Goal: Task Accomplishment & Management: Complete application form

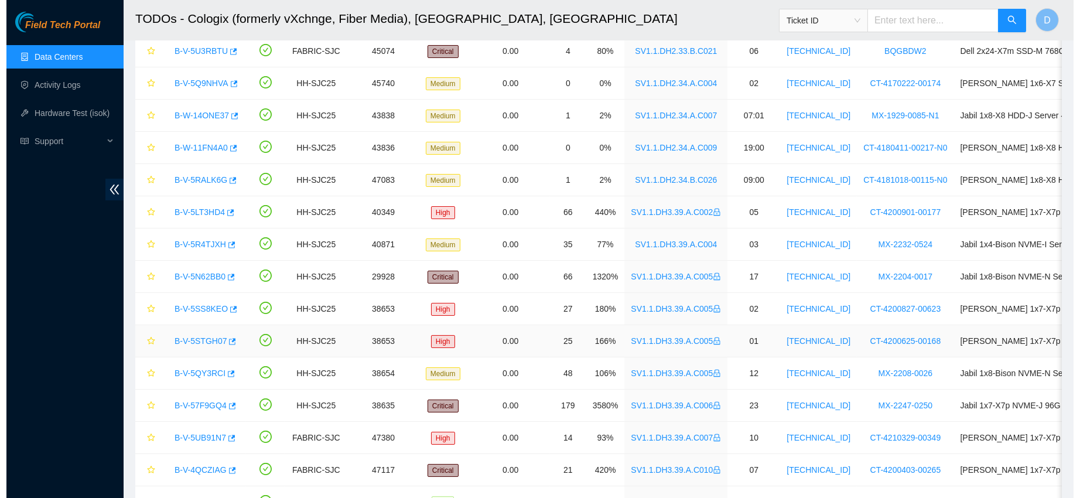
scroll to position [353, 0]
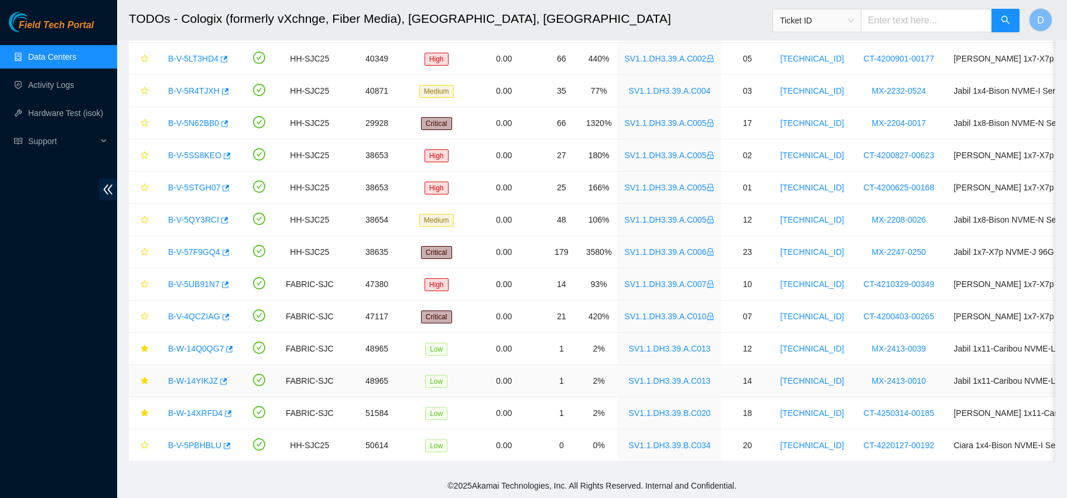
click at [196, 376] on link "B-W-14YIKJZ" at bounding box center [193, 380] width 50 height 9
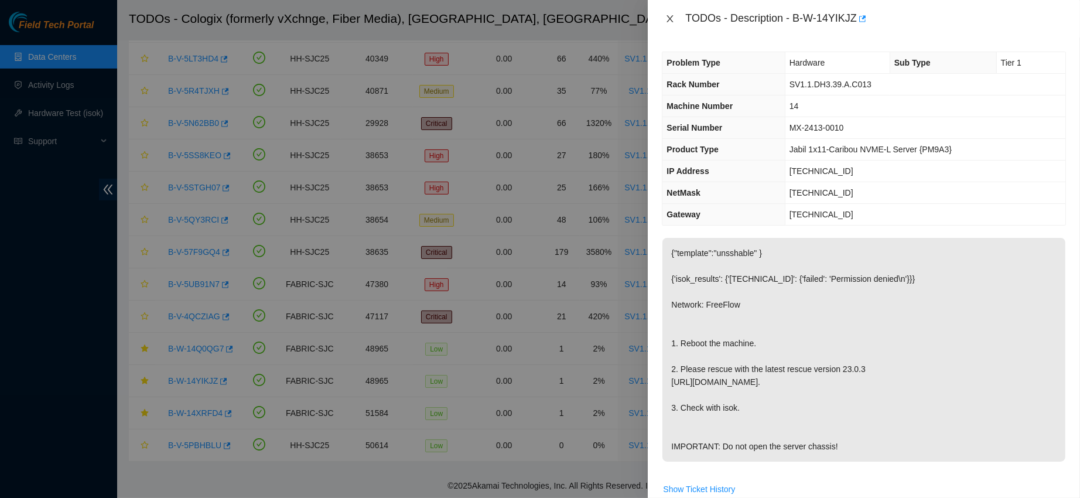
click at [668, 13] on button "Close" at bounding box center [670, 18] width 16 height 11
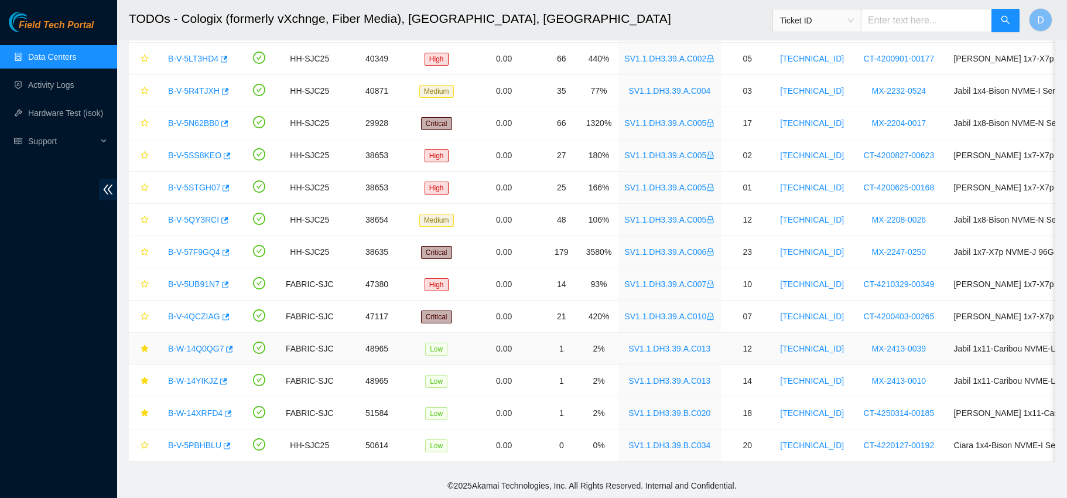
click at [196, 344] on link "B-W-14Q0QG7" at bounding box center [196, 348] width 56 height 9
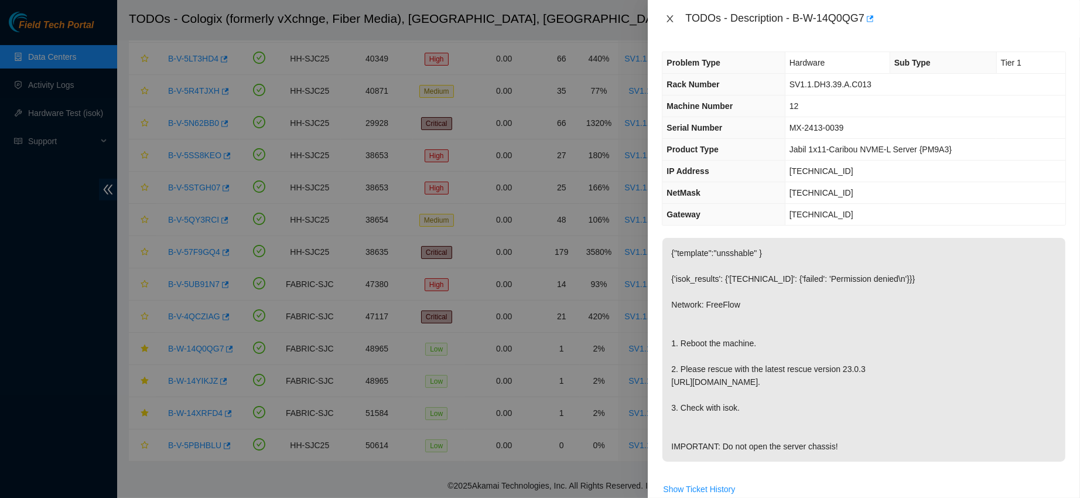
click at [675, 15] on button "Close" at bounding box center [670, 18] width 16 height 11
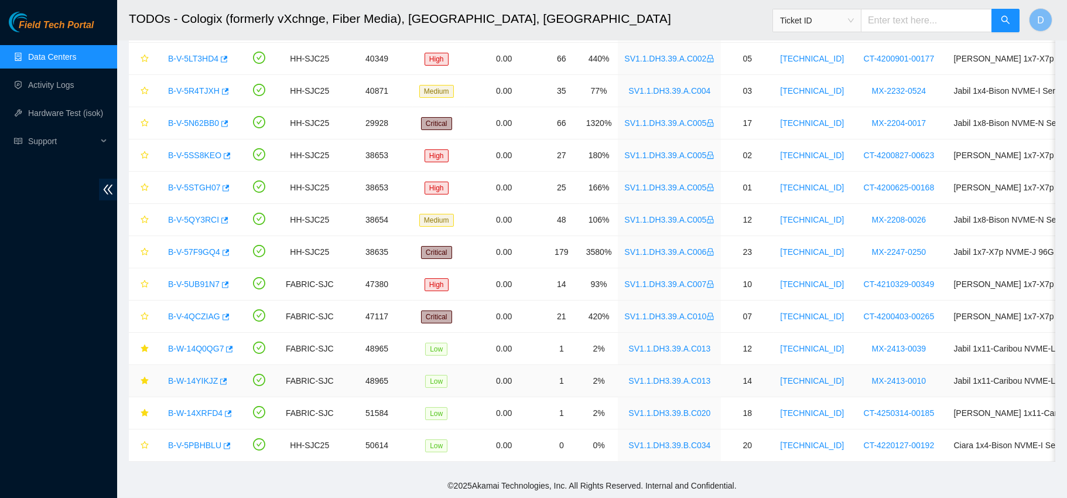
click at [179, 376] on link "B-W-14YIKJZ" at bounding box center [193, 380] width 50 height 9
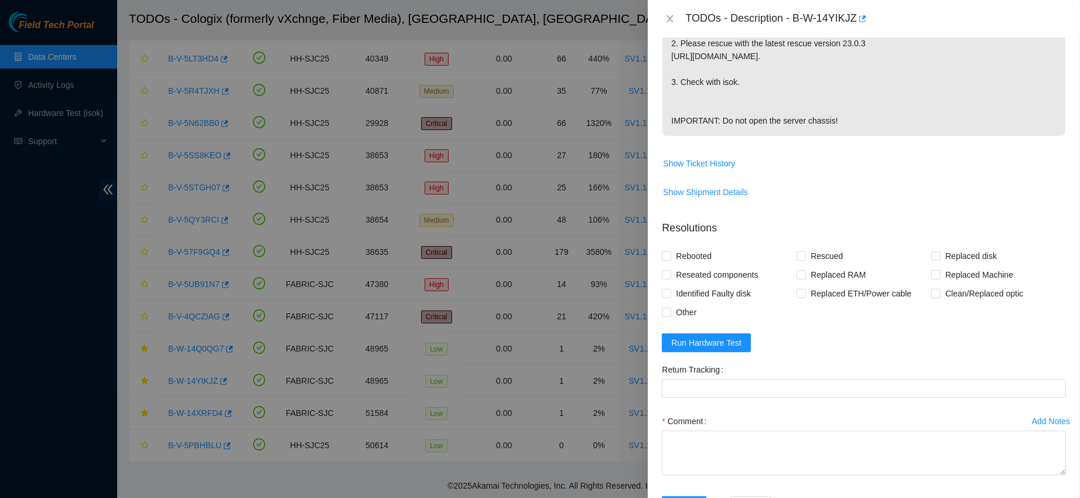
scroll to position [405, 0]
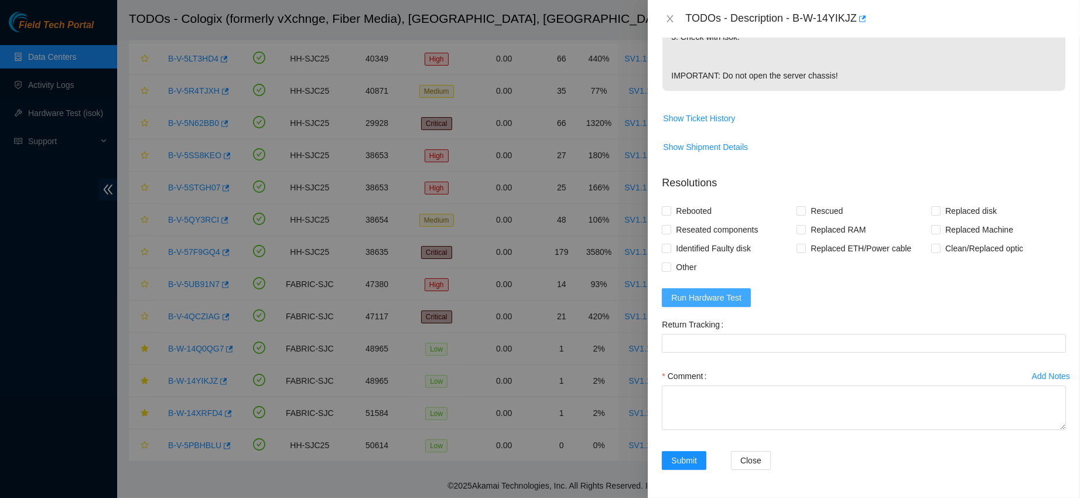
click at [696, 306] on form "Resolutions Rebooted Rescued Replaced disk Reseated components Replaced RAM Rep…" at bounding box center [864, 325] width 404 height 318
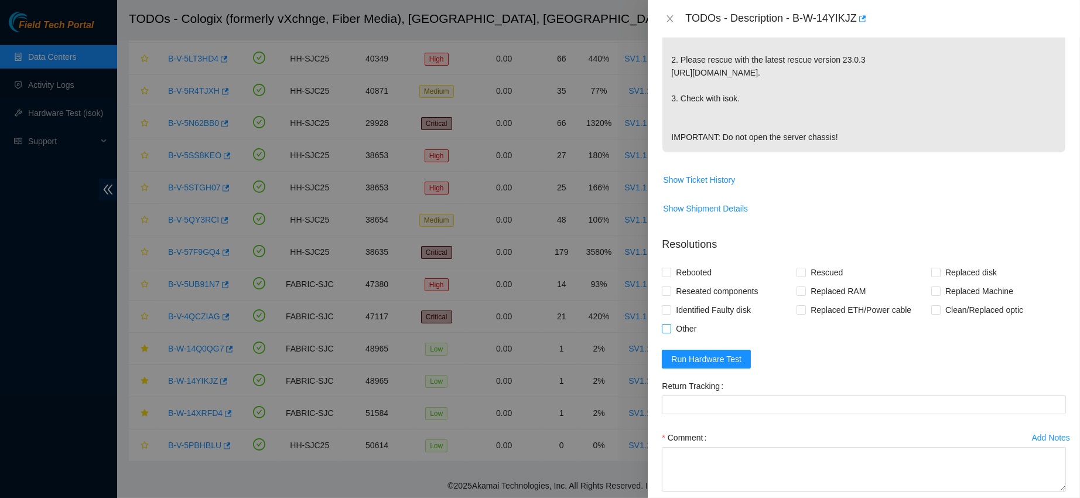
scroll to position [310, 0]
click at [694, 368] on button "Run Hardware Test" at bounding box center [706, 358] width 89 height 19
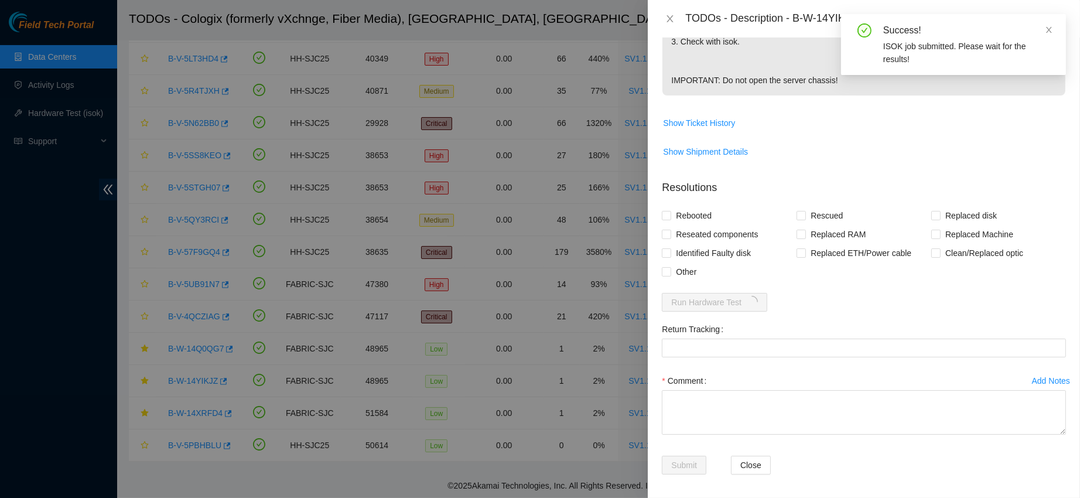
scroll to position [367, 0]
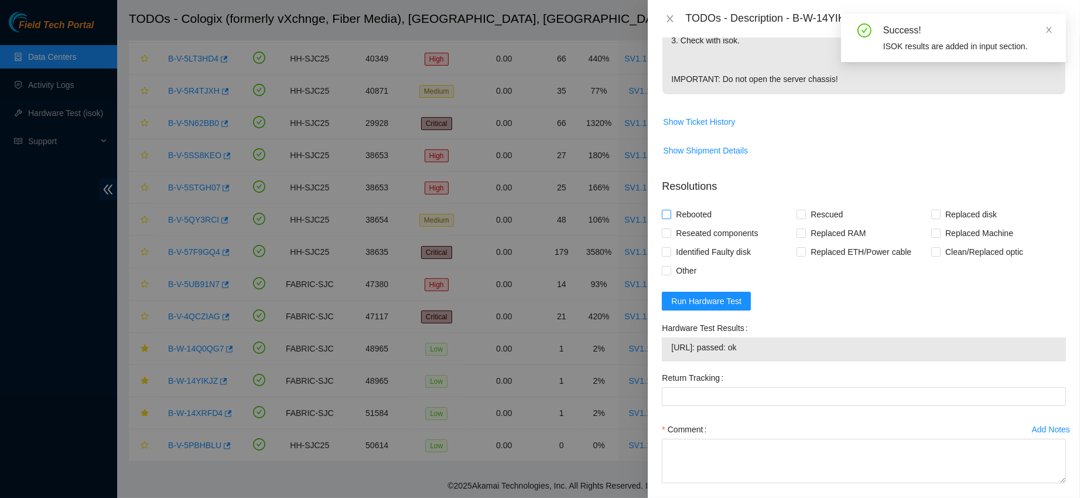
click at [681, 224] on span "Rebooted" at bounding box center [693, 214] width 45 height 19
click at [670, 218] on input "Rebooted" at bounding box center [666, 214] width 8 height 8
checkbox input "true"
click at [798, 218] on input "Rescued" at bounding box center [801, 214] width 8 height 8
checkbox input "true"
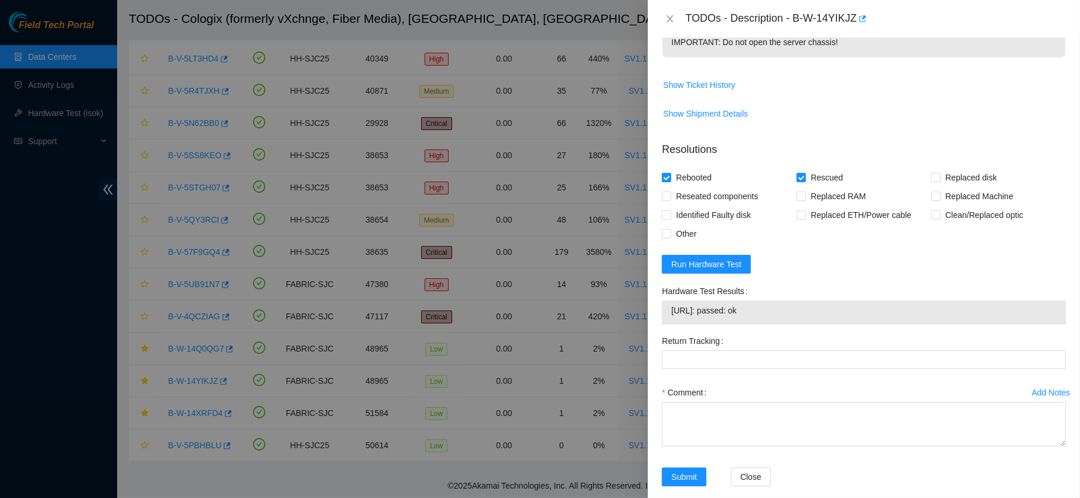
scroll to position [406, 0]
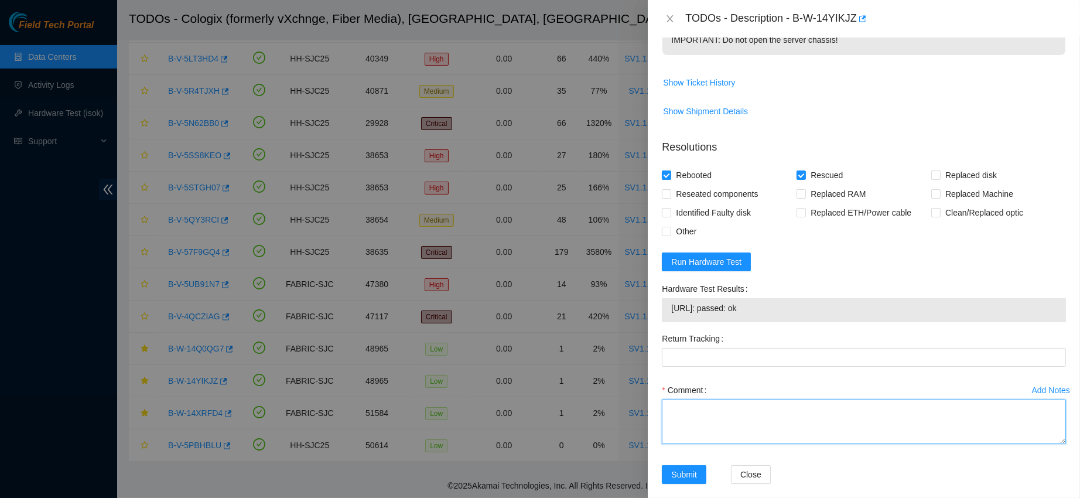
click at [716, 444] on textarea "Comment" at bounding box center [864, 421] width 404 height 45
paste textarea "contacted nocc to confirm that ticket was safe verified sn on machine powered d…"
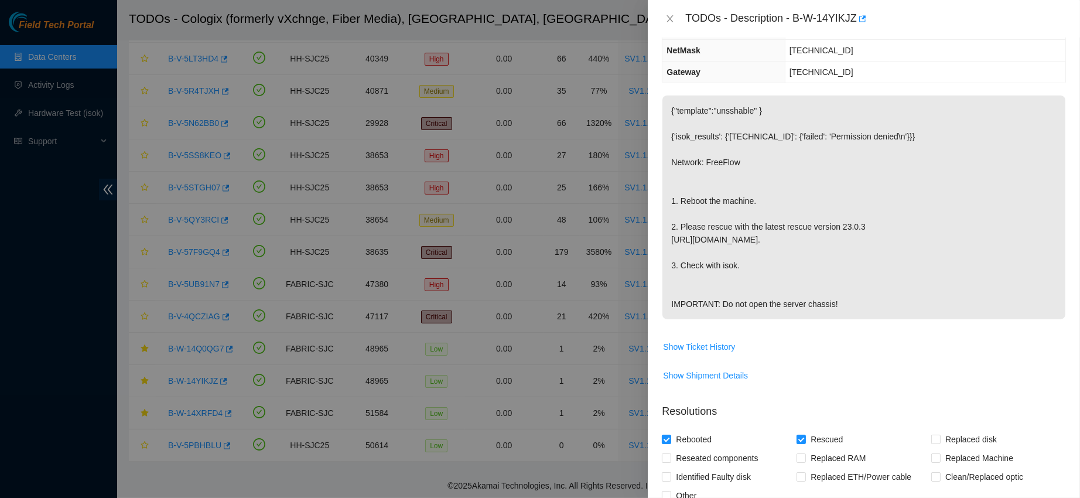
scroll to position [0, 0]
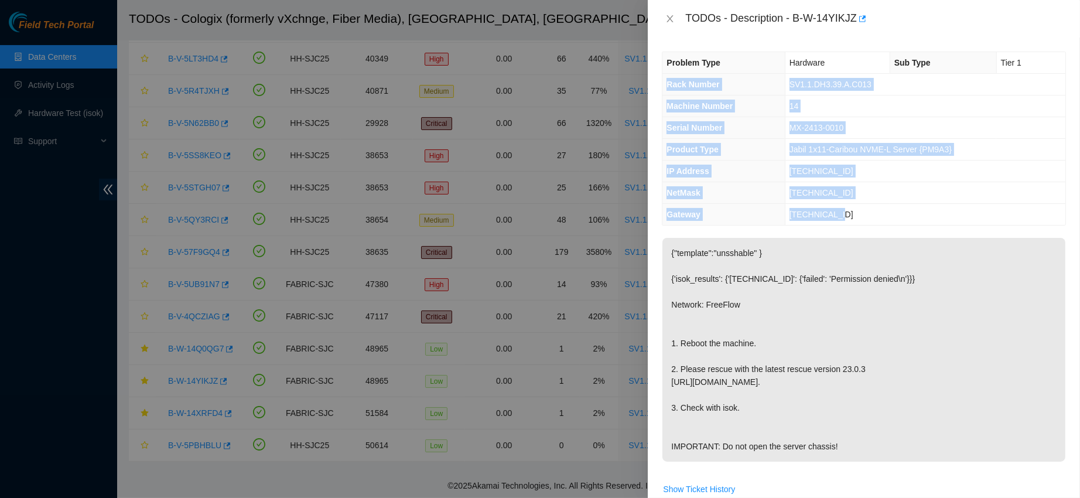
drag, startPoint x: 662, startPoint y: 77, endPoint x: 868, endPoint y: 220, distance: 250.7
click at [868, 220] on tbody "Problem Type Hardware Sub Type Tier 1 Rack Number SV1.1.DH3.39.A.C013 Machine N…" at bounding box center [863, 138] width 403 height 173
copy tbody "Rack Number SV1.1.DH3.39.A.C013 Machine Number 14 Serial Number MX-2413-0010 Pr…"
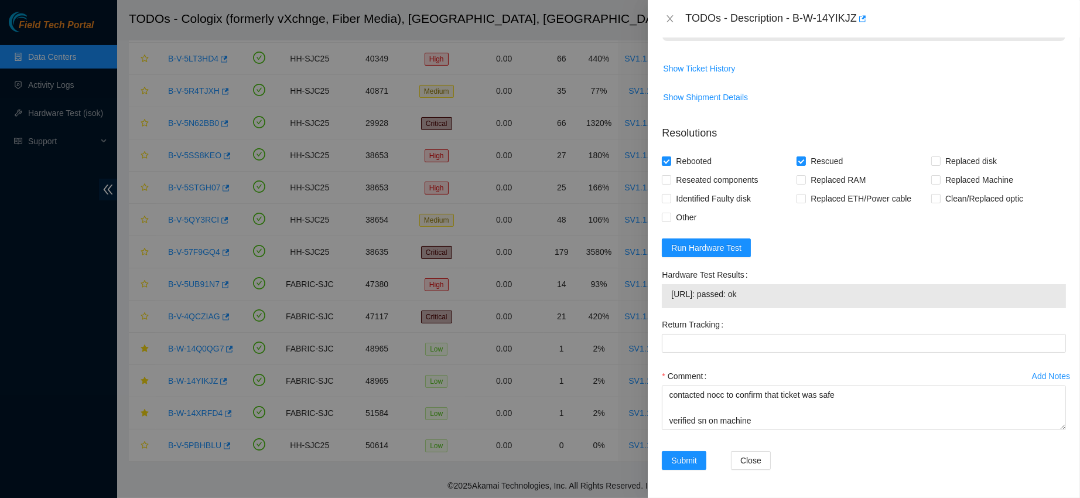
scroll to position [454, 0]
click at [682, 416] on textarea "contacted nocc to confirm that ticket was safe verified sn on machine powered d…" at bounding box center [864, 407] width 404 height 45
paste textarea "Rack Number SV1.1.DH3.39.A.C013 Machine Number 14 Serial Number MX-2413-0010 Pr…"
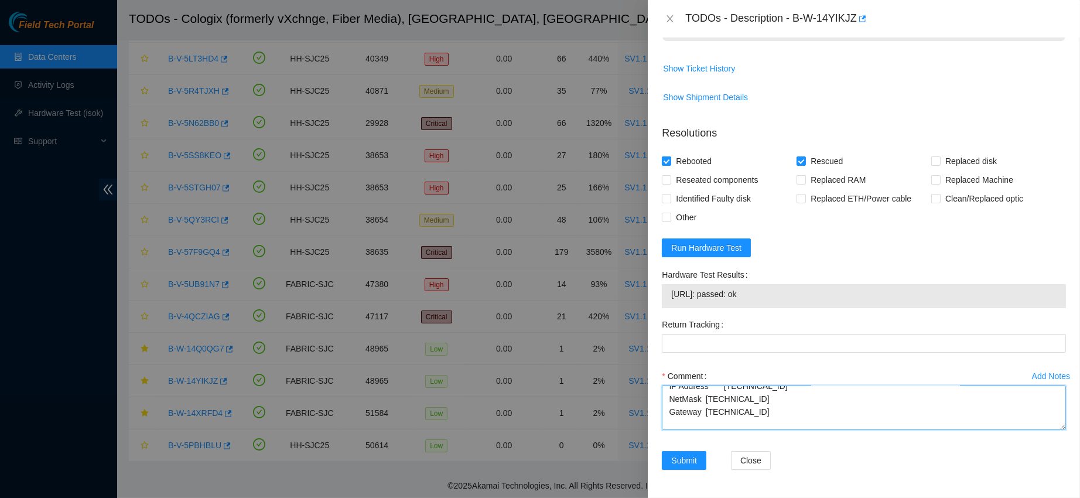
scroll to position [244, 0]
click at [722, 410] on textarea "contacted nocc to confirm that ticket was safe verified sn on machine powered d…" at bounding box center [864, 407] width 404 height 45
click at [711, 425] on textarea "contacted nocc to confirm that ticket was safe verified sn on machine powered d…" at bounding box center [864, 407] width 404 height 45
click at [700, 295] on span "[URL]: passed: ok" at bounding box center [863, 294] width 385 height 13
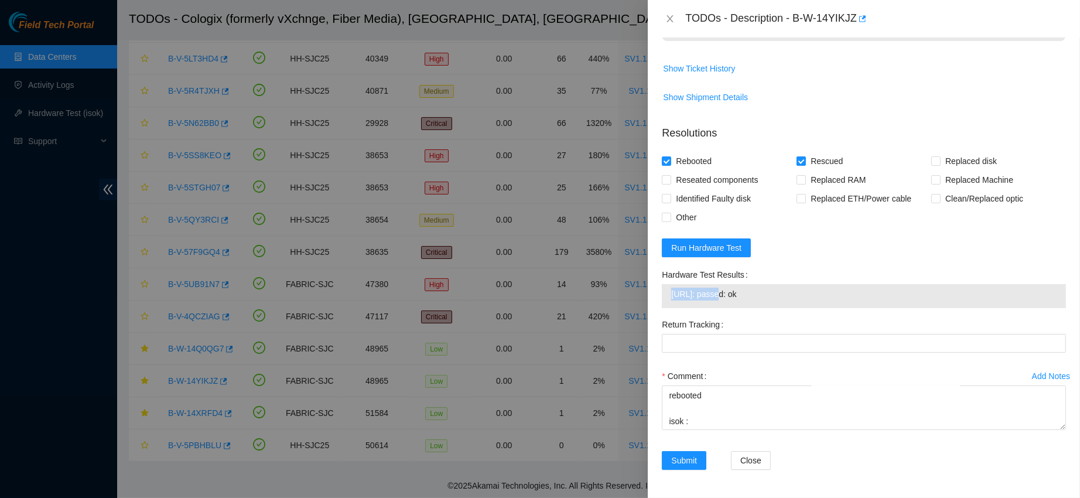
click at [700, 295] on span "[URL]: passed: ok" at bounding box center [863, 294] width 385 height 13
copy span "[URL]: passed: ok"
click at [704, 424] on textarea "contacted nocc to confirm that ticket was safe verified sn on machine powered d…" at bounding box center [864, 407] width 404 height 45
paste textarea "[URL]: passed: ok"
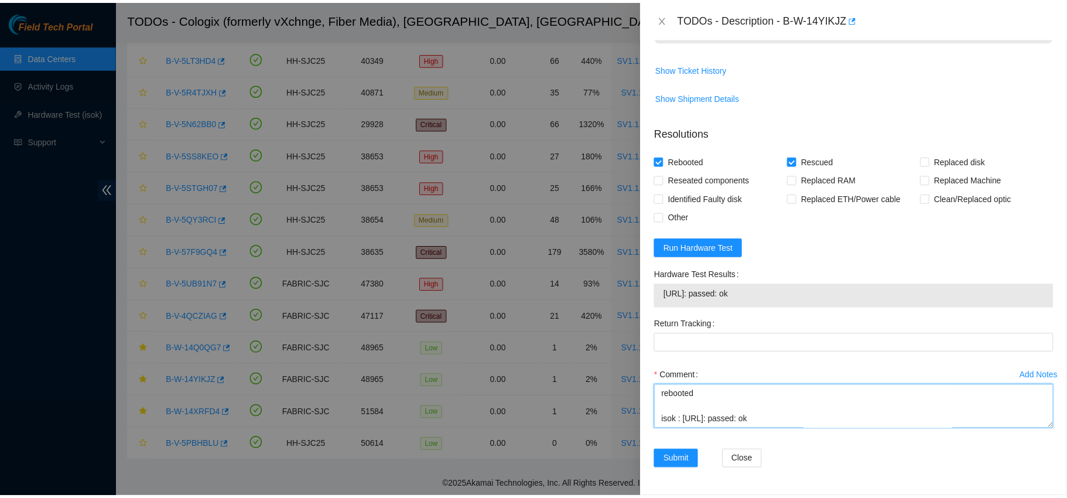
scroll to position [256, 0]
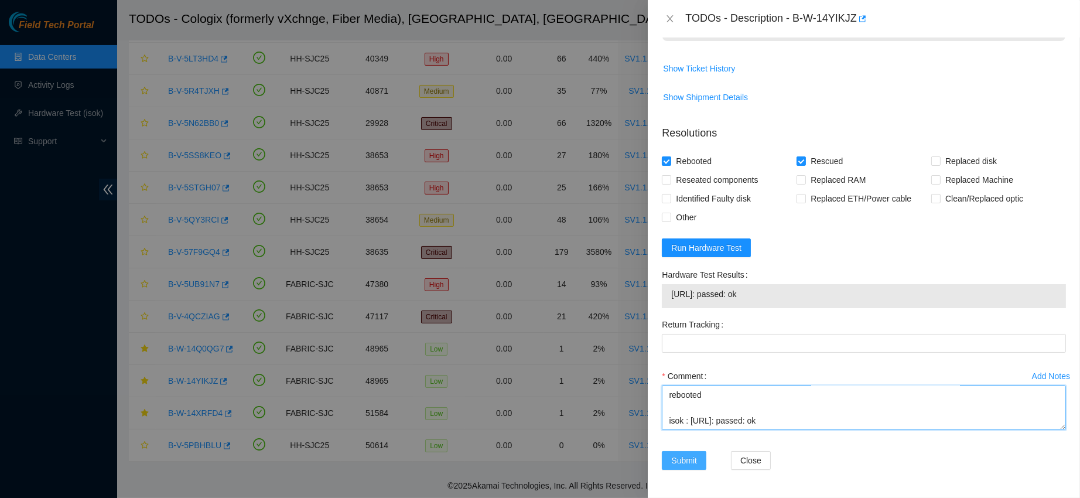
type textarea "contacted nocc to confirm that ticket was safe verified sn on machine powered d…"
click at [676, 460] on span "Submit" at bounding box center [684, 460] width 26 height 13
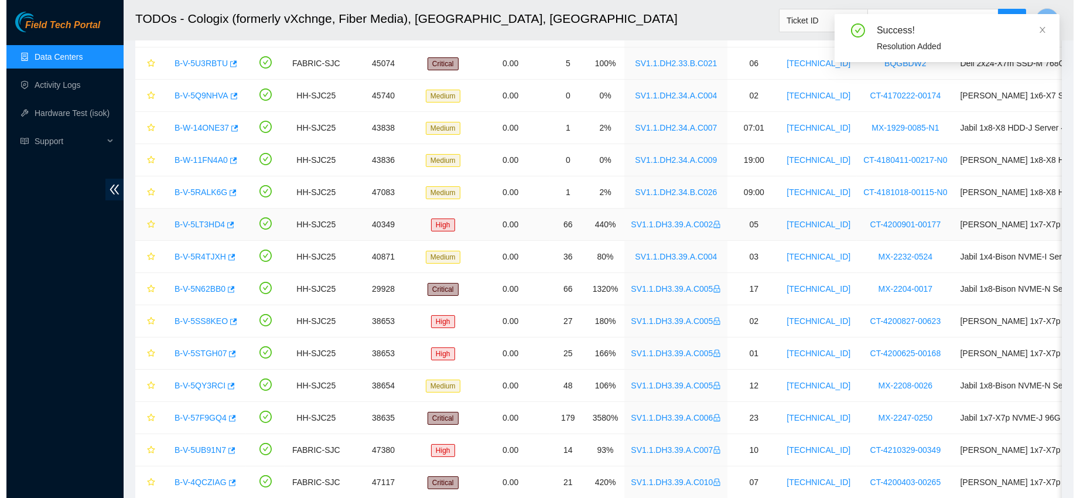
scroll to position [173, 0]
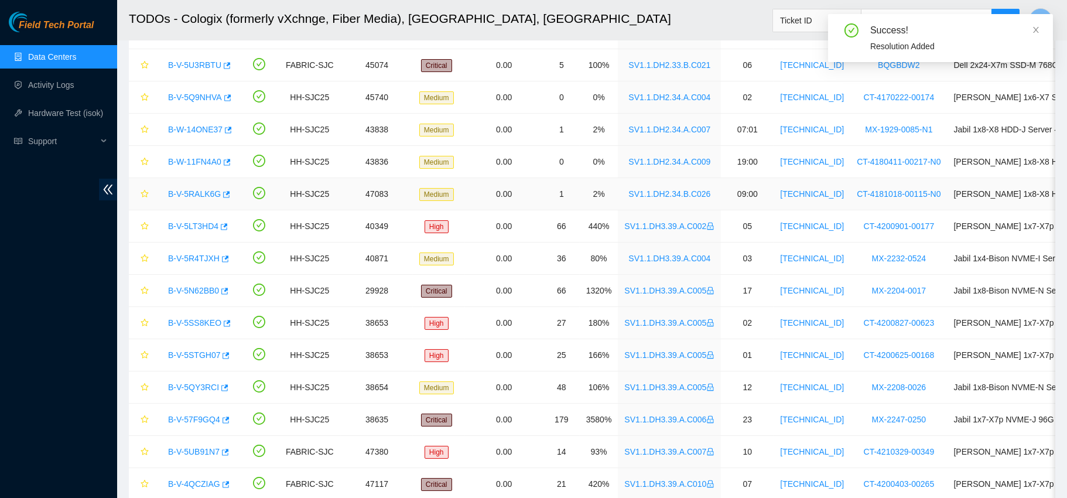
click at [196, 190] on link "B-V-5RALK6G" at bounding box center [194, 193] width 53 height 9
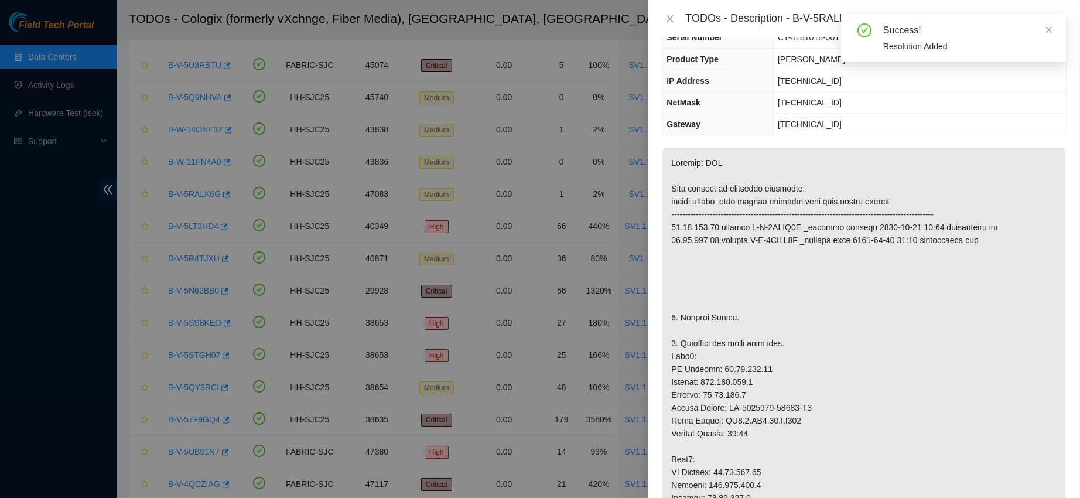
scroll to position [0, 0]
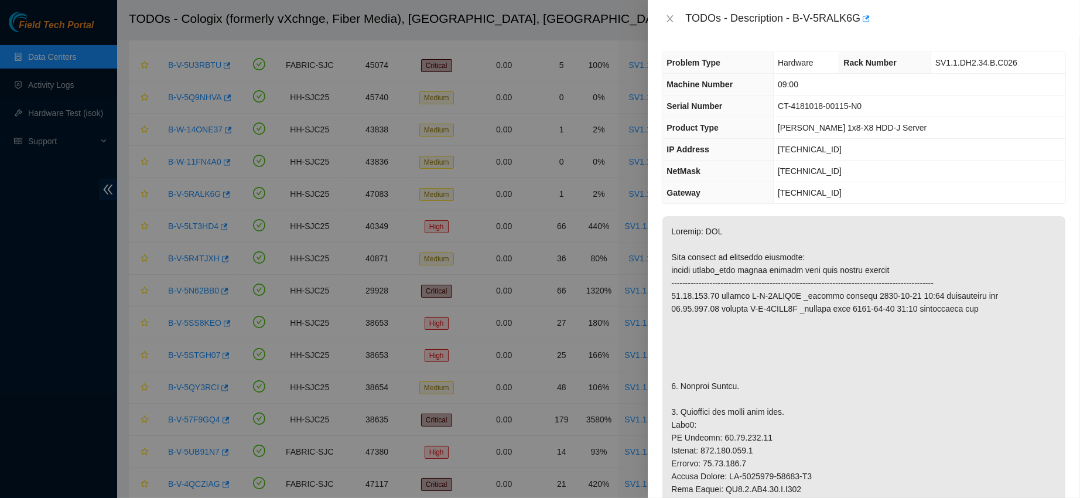
click at [519, 78] on div at bounding box center [540, 249] width 1080 height 498
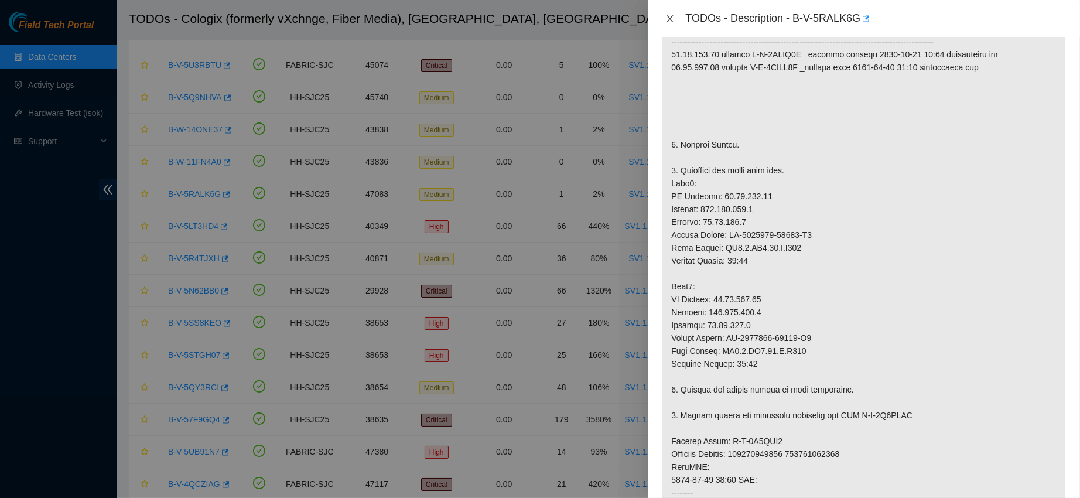
click at [670, 17] on icon "close" at bounding box center [669, 18] width 9 height 9
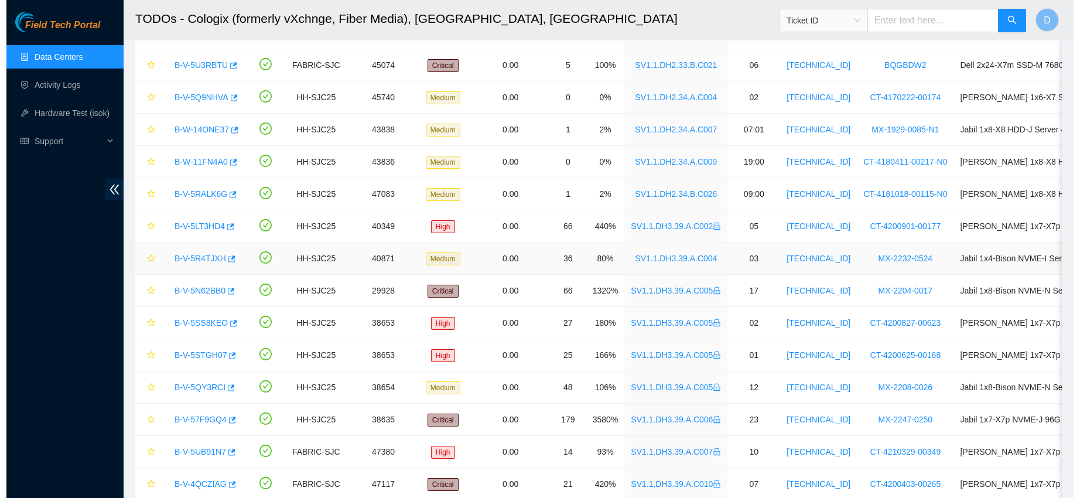
scroll to position [321, 0]
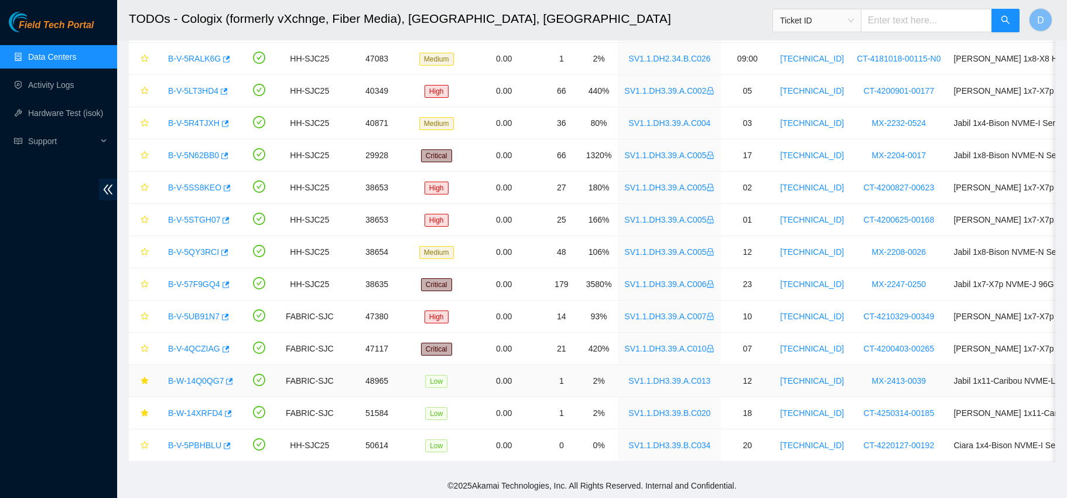
click at [201, 376] on link "B-W-14Q0QG7" at bounding box center [196, 380] width 56 height 9
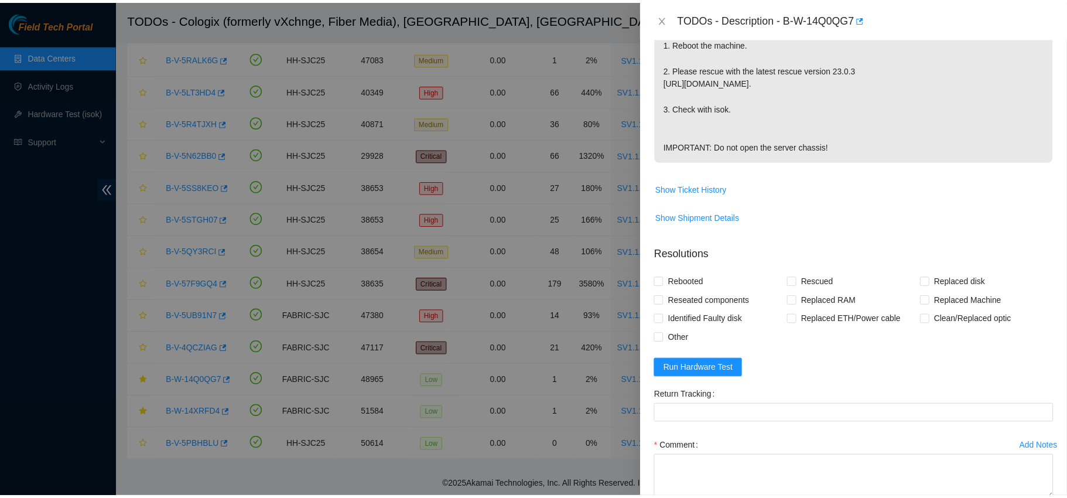
scroll to position [405, 0]
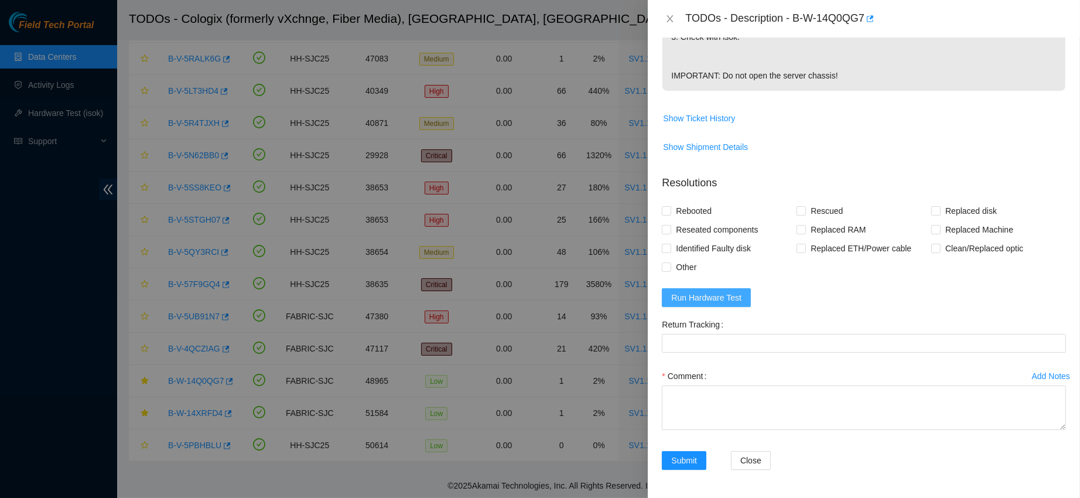
click at [707, 296] on span "Run Hardware Test" at bounding box center [706, 297] width 70 height 13
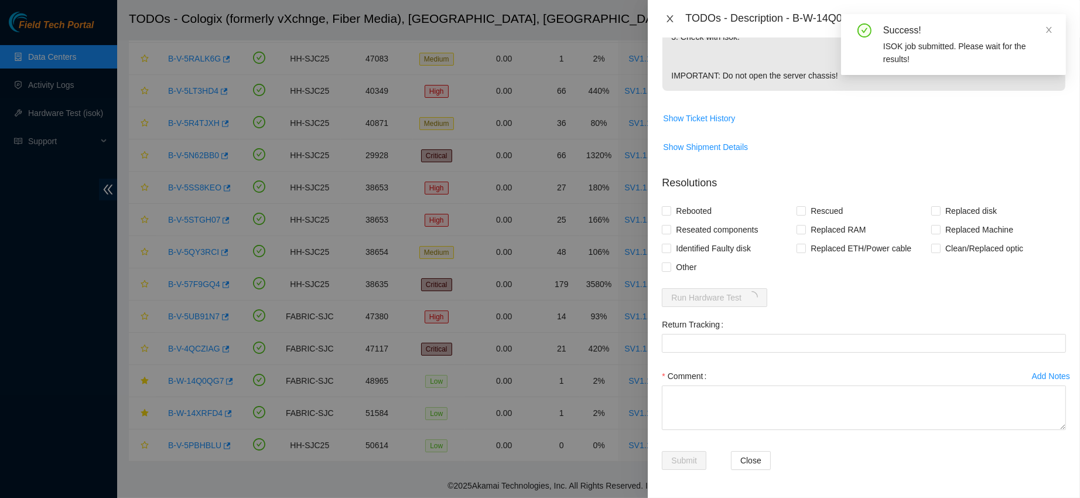
click at [665, 20] on icon "close" at bounding box center [669, 18] width 9 height 9
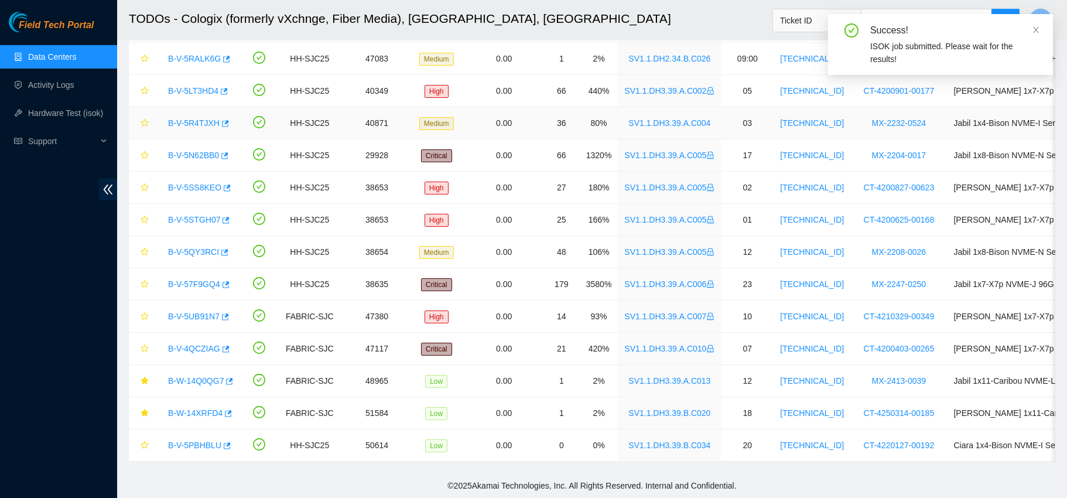
scroll to position [331, 0]
click at [46, 87] on link "Activity Logs" at bounding box center [51, 84] width 46 height 9
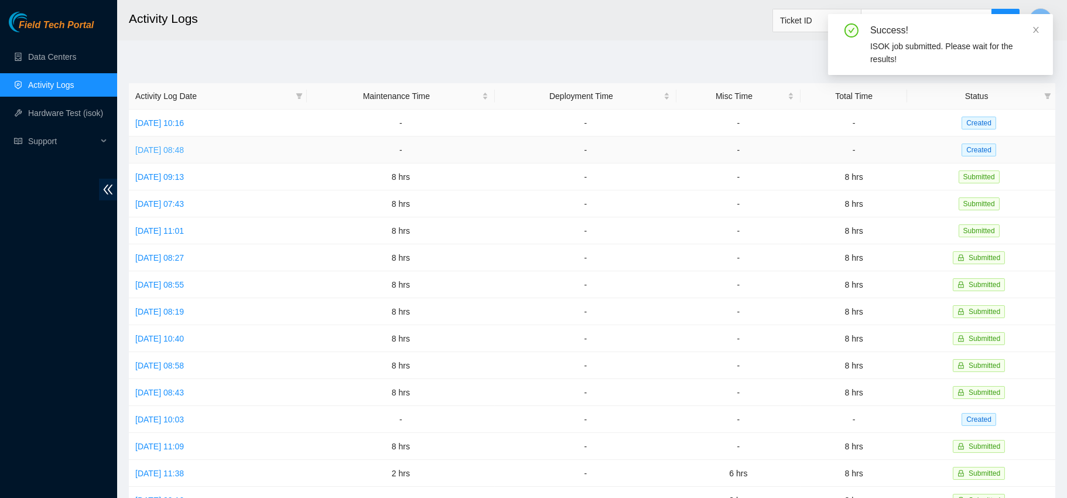
click at [184, 148] on link "[DATE] 08:48" at bounding box center [159, 149] width 49 height 9
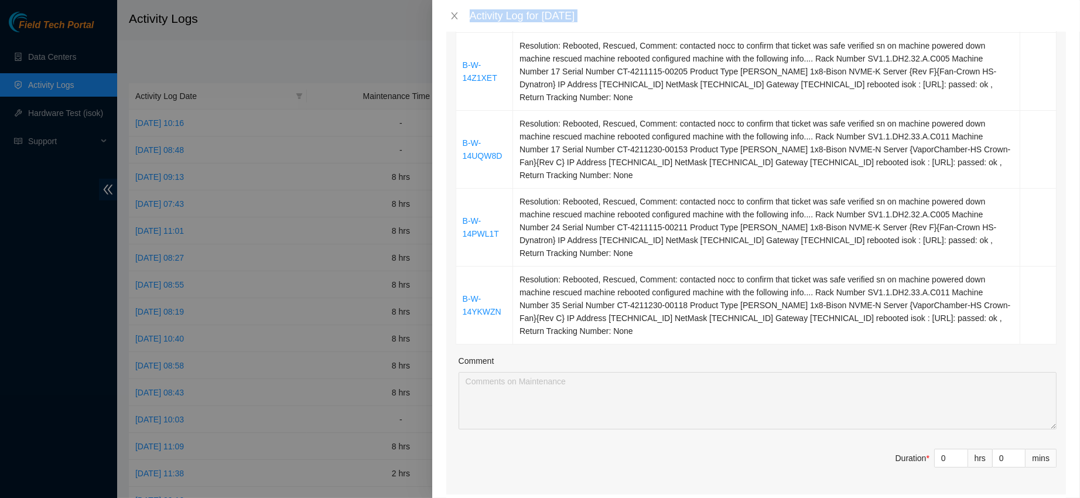
scroll to position [359, 0]
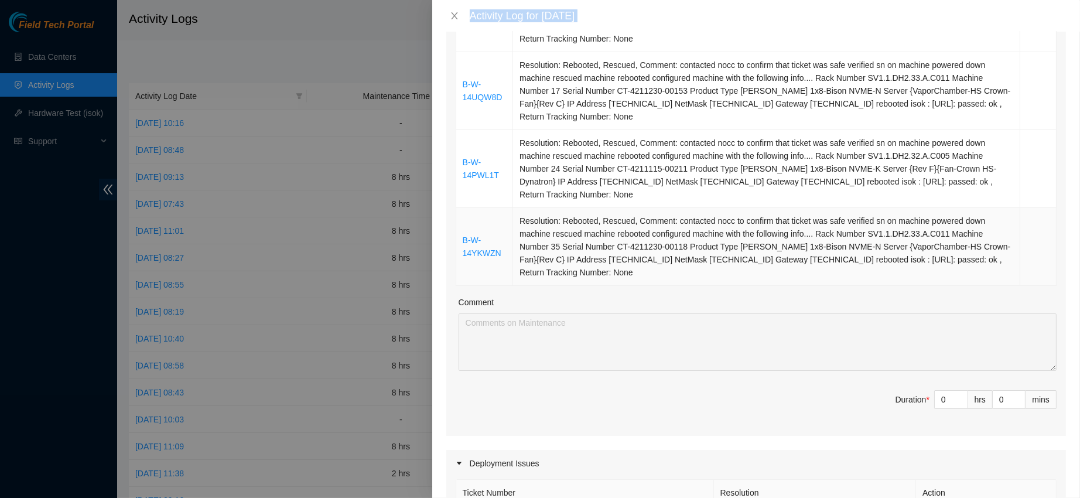
drag, startPoint x: 465, startPoint y: 127, endPoint x: 658, endPoint y: 278, distance: 244.9
click at [658, 278] on tbody "B-W-14T867T Resolution: Rebooted, Rescued, Comment: contacted nocc to confirm t…" at bounding box center [756, 90] width 600 height 389
copy tbody "-W-14T867T Resolution: Rebooted, Rescued, Comment: contacted nocc to confirm th…"
type input "1"
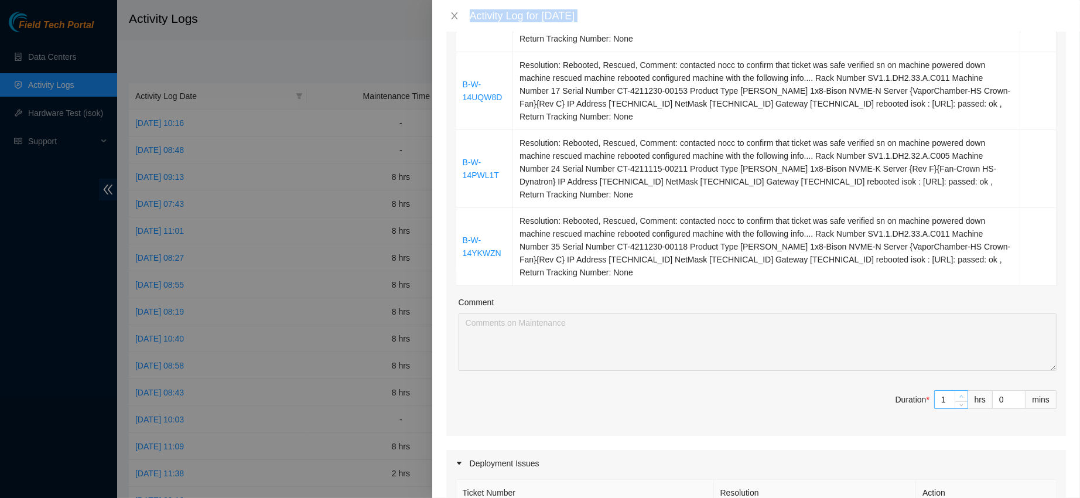
click at [959, 394] on icon "up" at bounding box center [961, 396] width 4 height 4
type input "2"
click at [959, 394] on icon "up" at bounding box center [961, 396] width 4 height 4
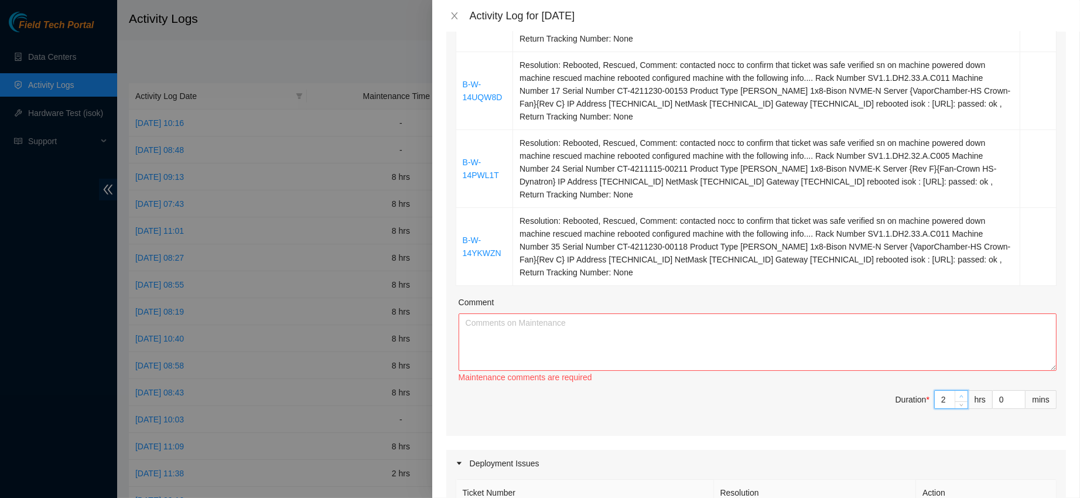
type input "3"
click at [958, 394] on span "up" at bounding box center [961, 396] width 7 height 7
type input "4"
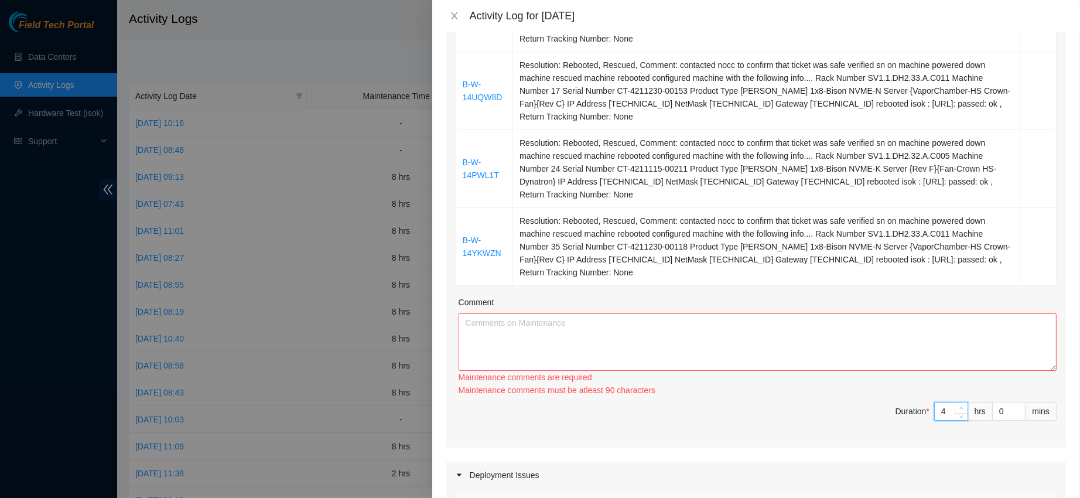
click at [958, 405] on span "up" at bounding box center [961, 408] width 7 height 7
click at [951, 394] on div "Ticket Number Resolution Action B-W-14T867T Resolution: Rebooted, Rescued, Comm…" at bounding box center [756, 150] width 620 height 593
click at [951, 394] on div "Maintenance comments must be atleast 100 characters" at bounding box center [758, 390] width 598 height 13
click at [951, 399] on div "Ticket Number Resolution Action B-W-14T867T Resolution: Rebooted, Rescued, Comm…" at bounding box center [756, 150] width 620 height 593
type input "3"
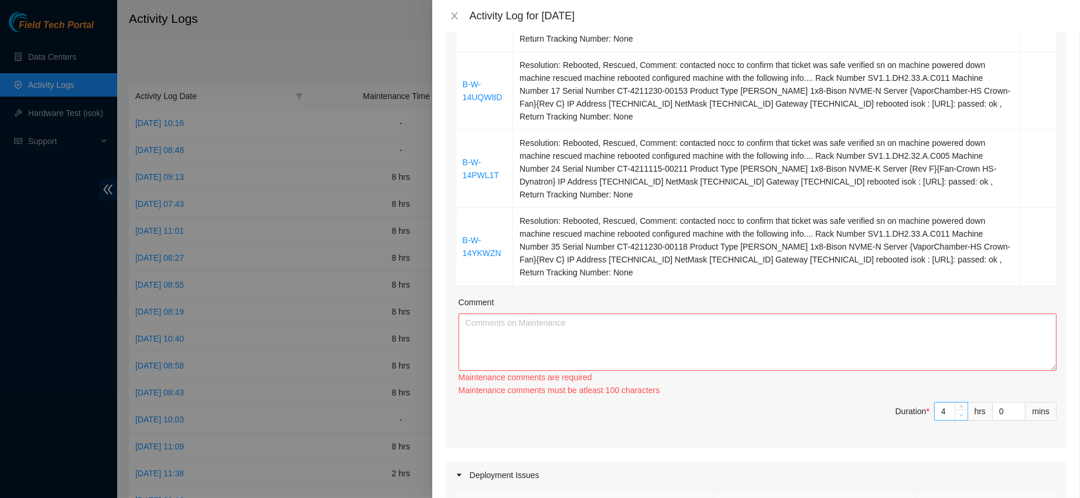
type input "3"
click at [959, 415] on icon "down" at bounding box center [961, 415] width 4 height 4
type input "4"
click at [959, 407] on icon "up" at bounding box center [961, 408] width 4 height 4
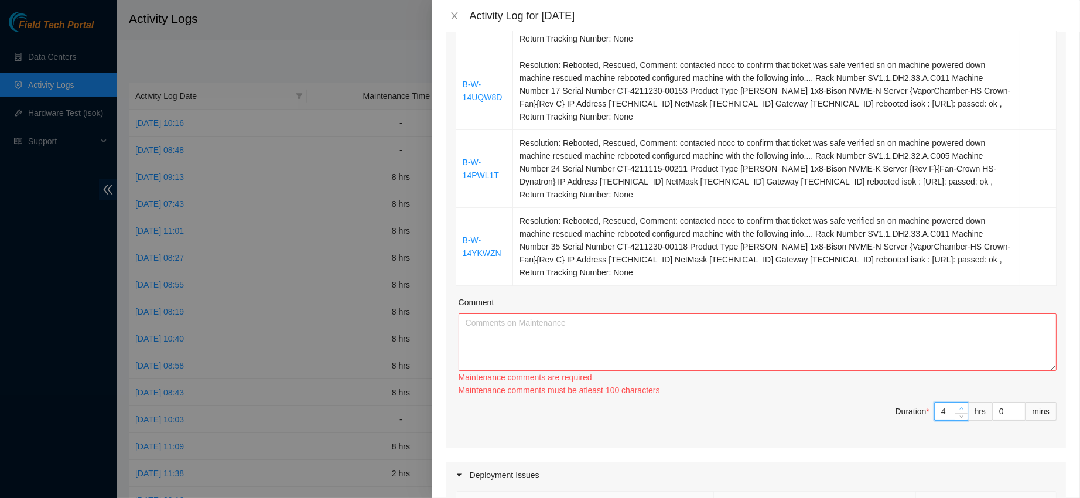
type input "5"
click at [959, 407] on icon "up" at bounding box center [961, 408] width 4 height 4
type input "6"
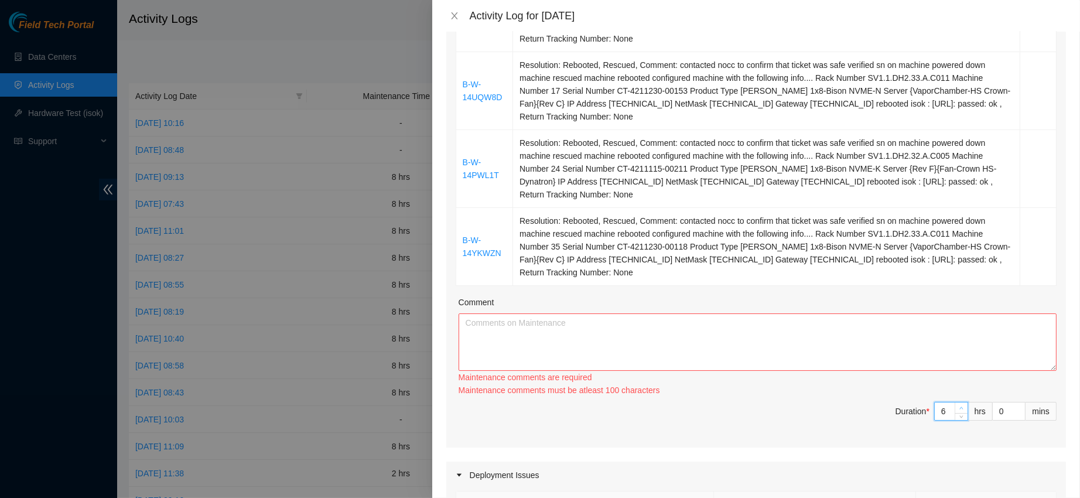
click at [959, 407] on icon "up" at bounding box center [961, 408] width 4 height 4
type input "7"
click at [959, 407] on icon "up" at bounding box center [961, 408] width 4 height 4
type input "8"
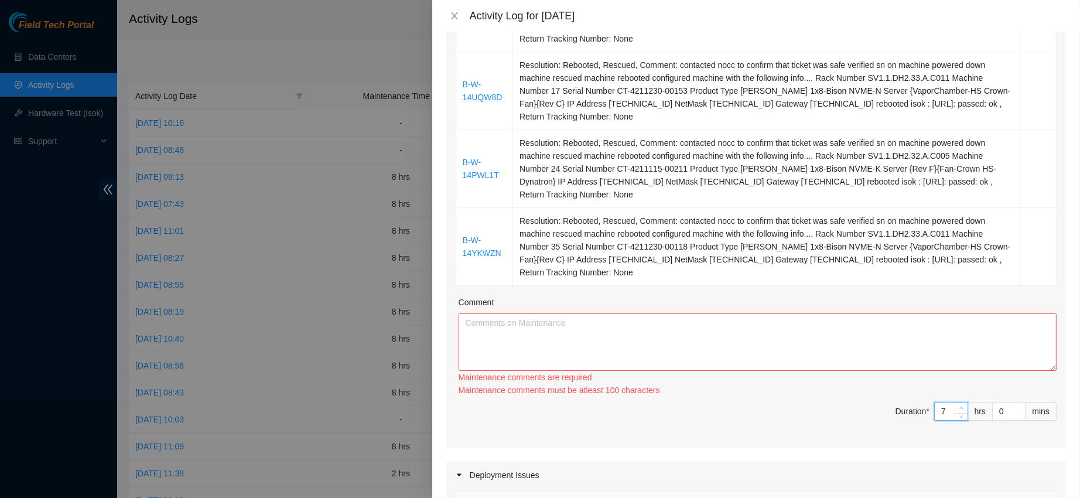
type input "8"
click at [959, 407] on icon "up" at bounding box center [961, 408] width 4 height 4
click at [809, 373] on div "Maintenance comments are required" at bounding box center [758, 377] width 598 height 13
click at [789, 329] on textarea "Comment" at bounding box center [758, 341] width 598 height 57
paste textarea "-W-14T867T Resolution: Rebooted, Rescued, Comment: contacted nocc to confirm th…"
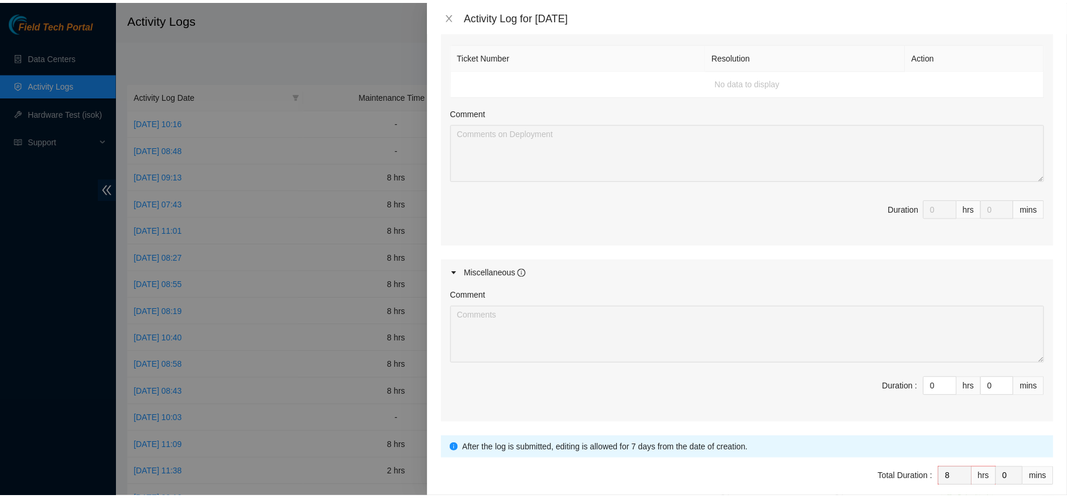
scroll to position [847, 0]
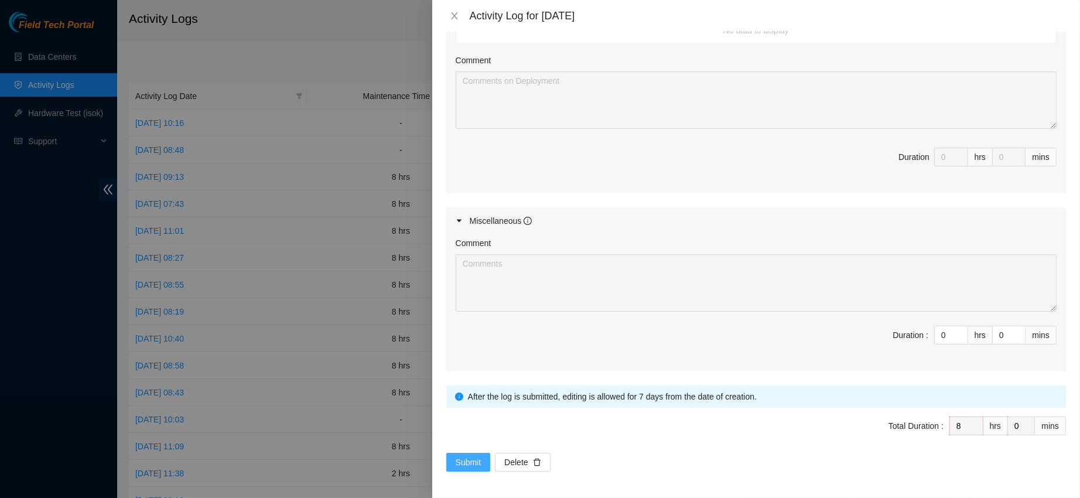
type textarea "-W-14T867T Resolution: Rebooted, Rescued, Comment: contacted nocc to confirm th…"
click at [477, 456] on span "Submit" at bounding box center [469, 462] width 26 height 13
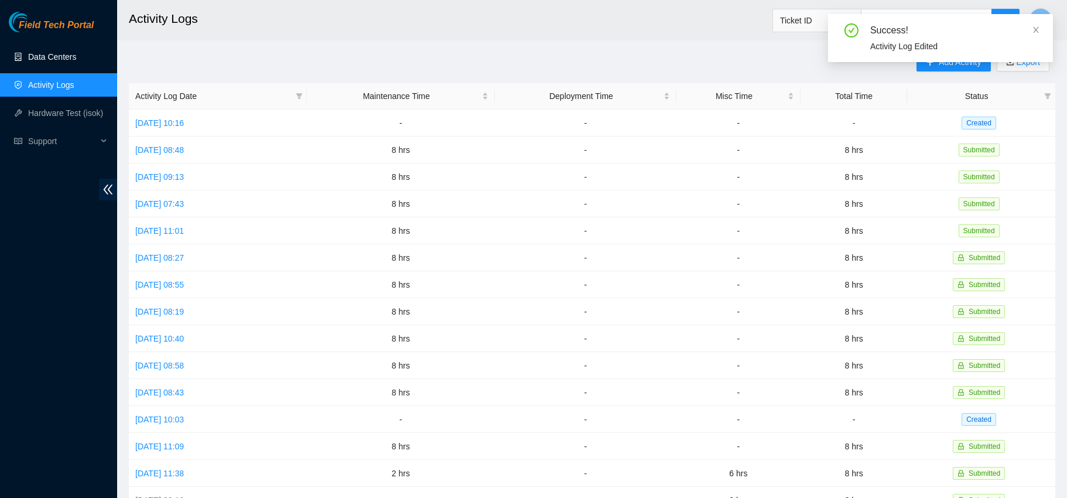
click at [44, 61] on link "Data Centers" at bounding box center [52, 56] width 48 height 9
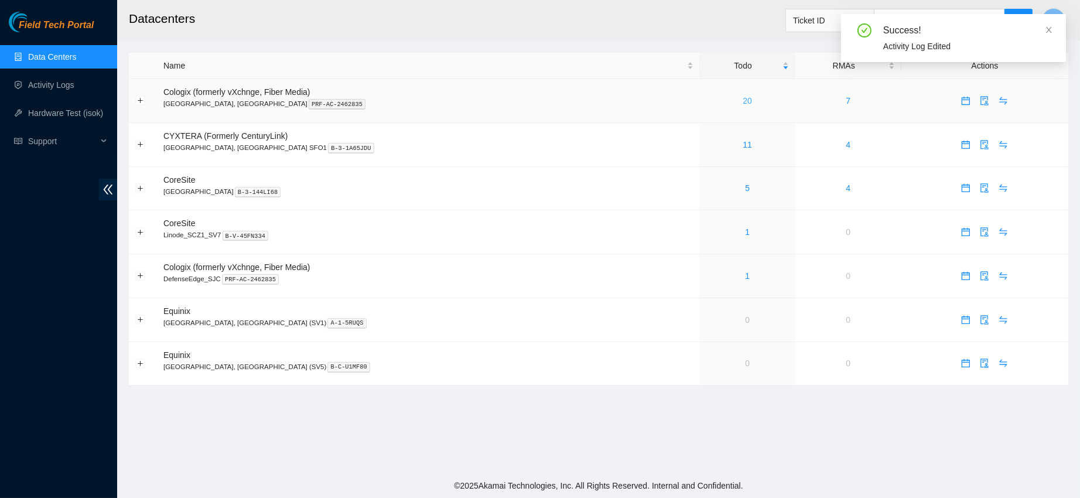
click at [743, 98] on link "20" at bounding box center [747, 100] width 9 height 9
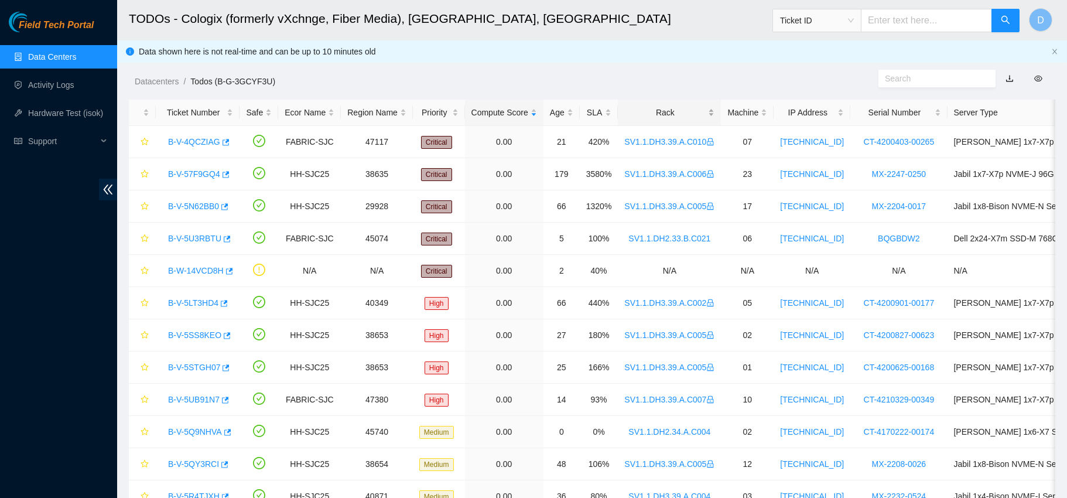
click at [660, 114] on div "Rack" at bounding box center [669, 112] width 90 height 13
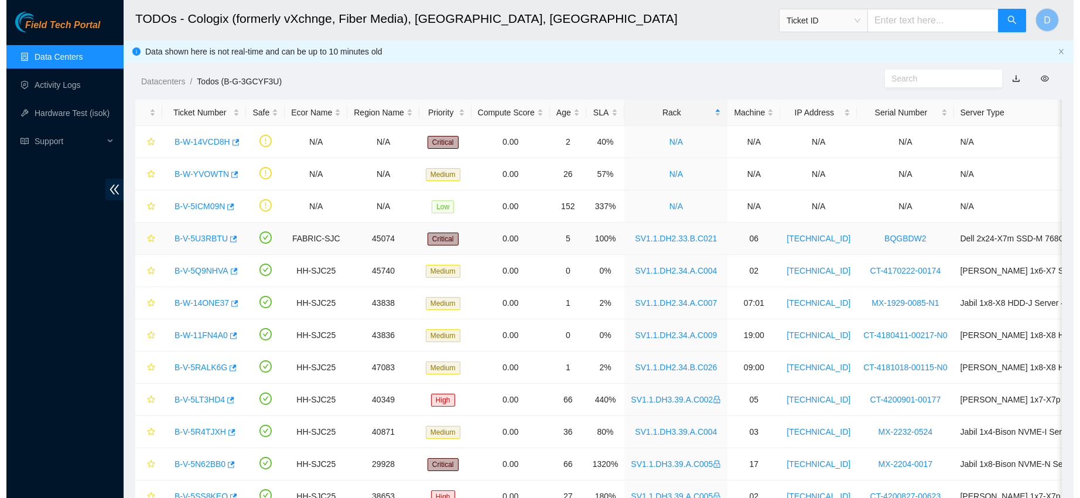
scroll to position [321, 0]
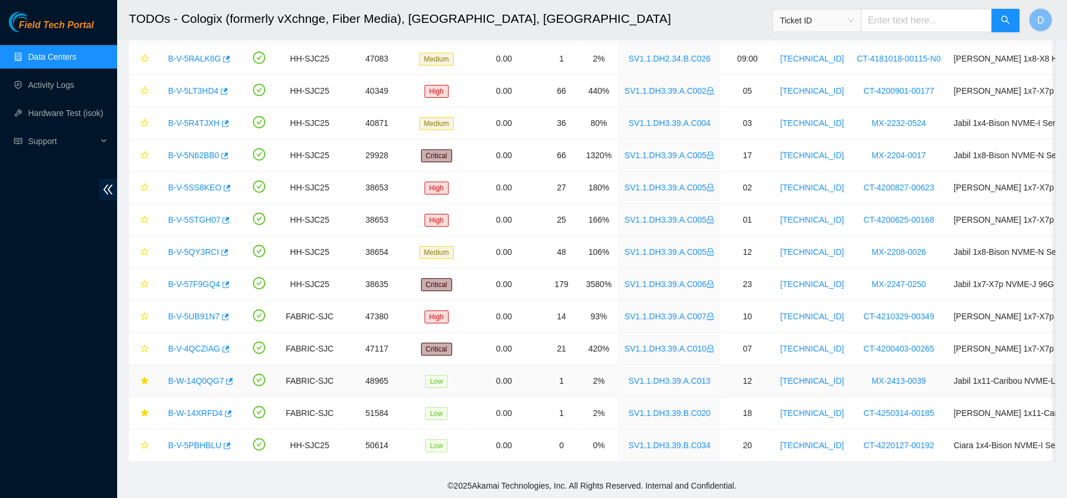
click at [195, 376] on link "B-W-14Q0QG7" at bounding box center [196, 380] width 56 height 9
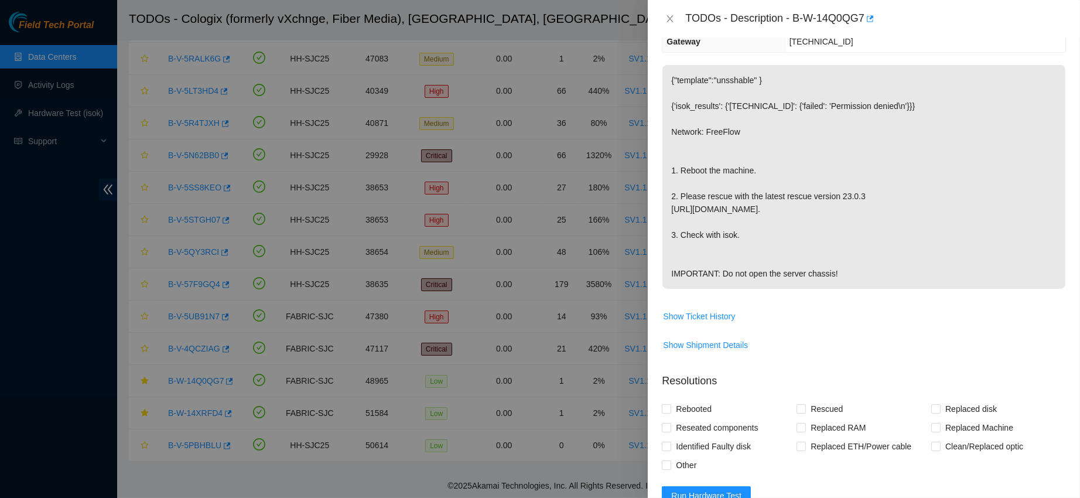
scroll to position [169, 0]
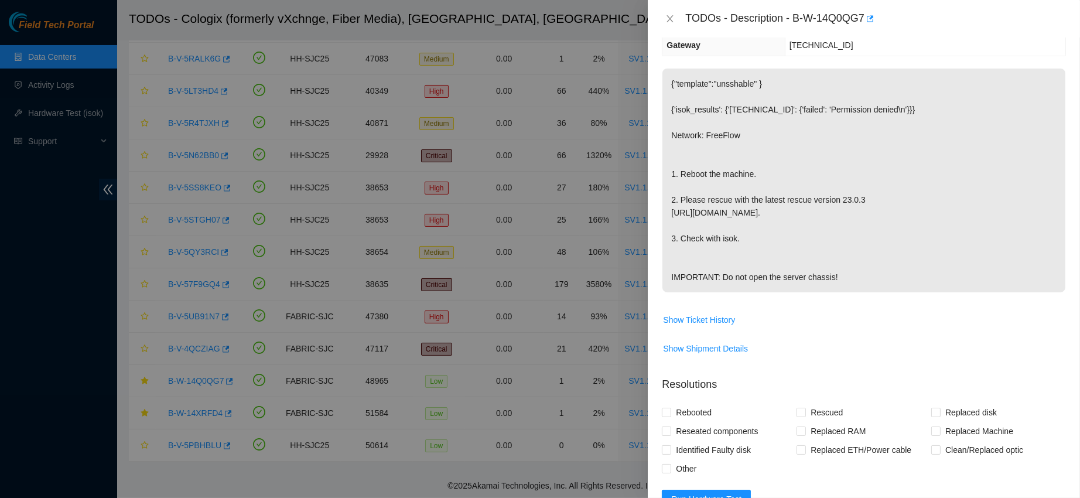
click at [840, 358] on span "Show Shipment Details" at bounding box center [863, 348] width 403 height 19
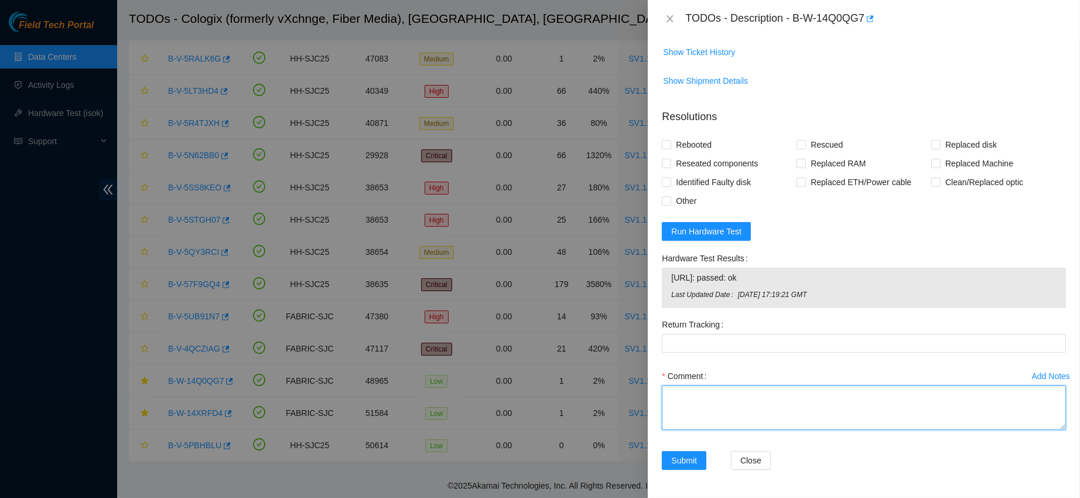
click at [715, 398] on textarea "Comment" at bounding box center [864, 407] width 404 height 45
paste textarea "contacted nocc to confirm that ticket was safe verified sn on machine powered d…"
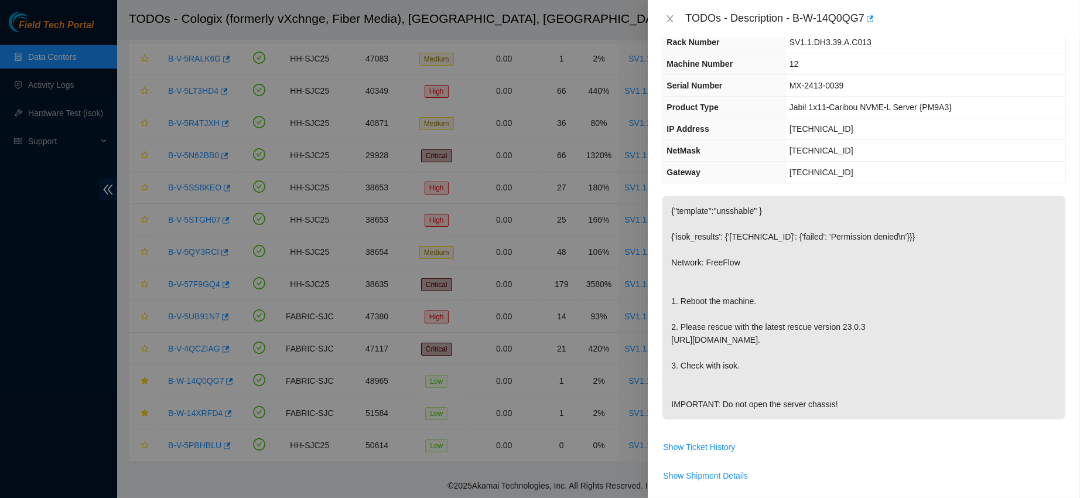
scroll to position [0, 0]
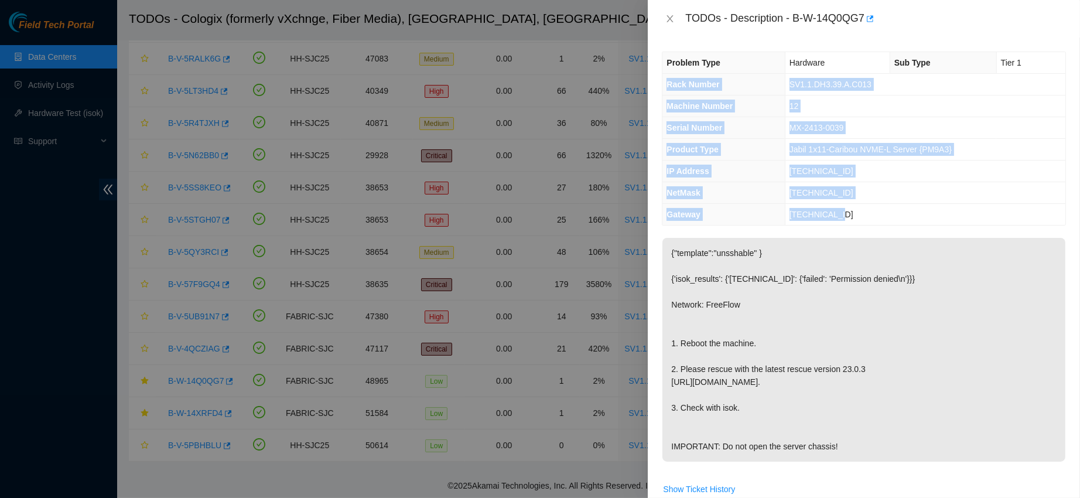
drag, startPoint x: 664, startPoint y: 80, endPoint x: 867, endPoint y: 205, distance: 239.3
click at [867, 205] on tbody "Problem Type Hardware Sub Type Tier 1 Rack Number SV1.1.DH3.39.A.C013 Machine N…" at bounding box center [863, 138] width 403 height 173
copy tbody "Rack Number SV1.1.DH3.39.A.C013 Machine Number 12 Serial Number MX-2413-0039 Pr…"
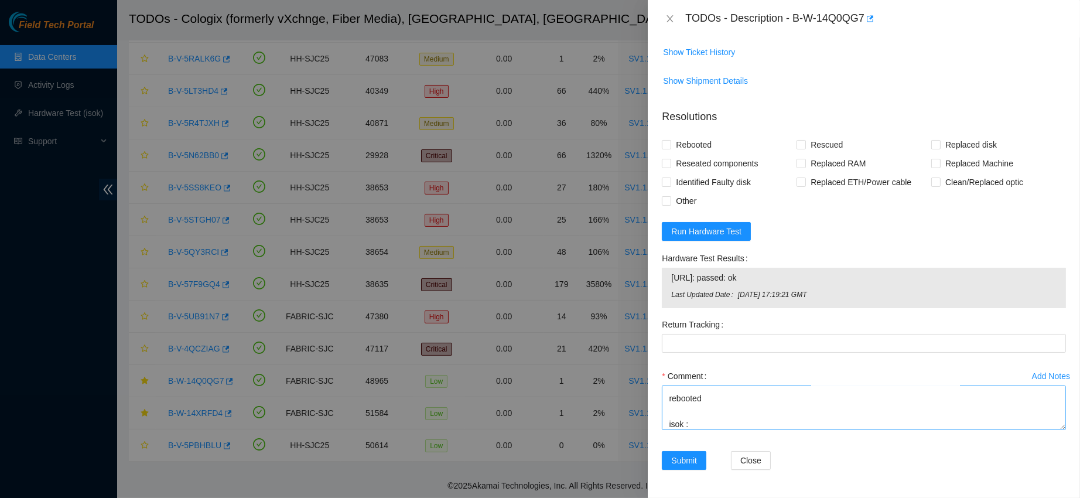
scroll to position [132, 0]
click at [706, 408] on textarea "contacted nocc to confirm that ticket was safe verified sn on machine powered d…" at bounding box center [864, 407] width 404 height 45
paste textarea "Rack Number SV1.1.DH3.39.A.C013 Machine Number 12 Serial Number MX-2413-0039 Pr…"
click at [707, 419] on textarea "contacted nocc to confirm that ticket was safe verified sn on machine powered d…" at bounding box center [864, 407] width 404 height 45
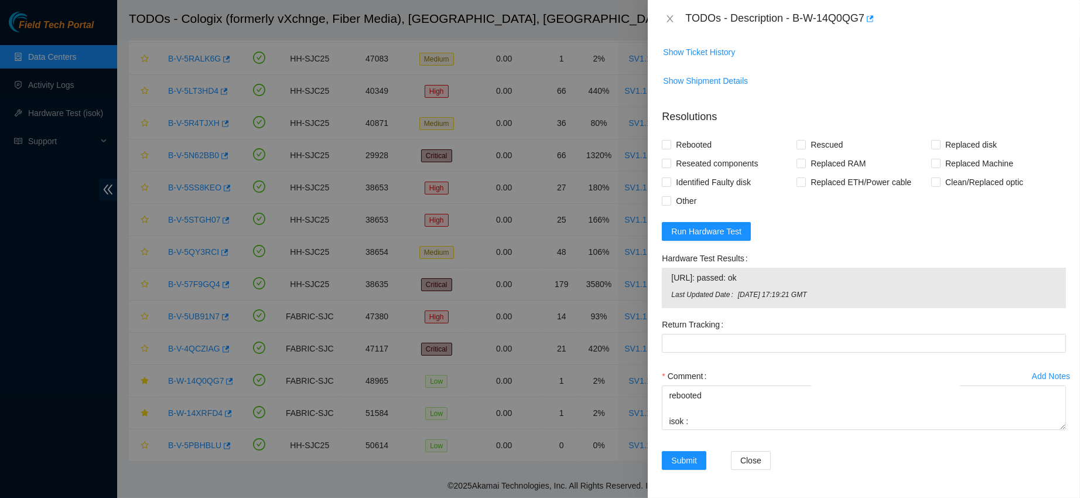
click at [683, 274] on span "[URL]: passed: ok" at bounding box center [863, 277] width 385 height 13
copy span "[URL]: passed: ok"
click at [737, 416] on textarea "contacted nocc to confirm that ticket was safe verified sn on machine powered d…" at bounding box center [864, 407] width 404 height 45
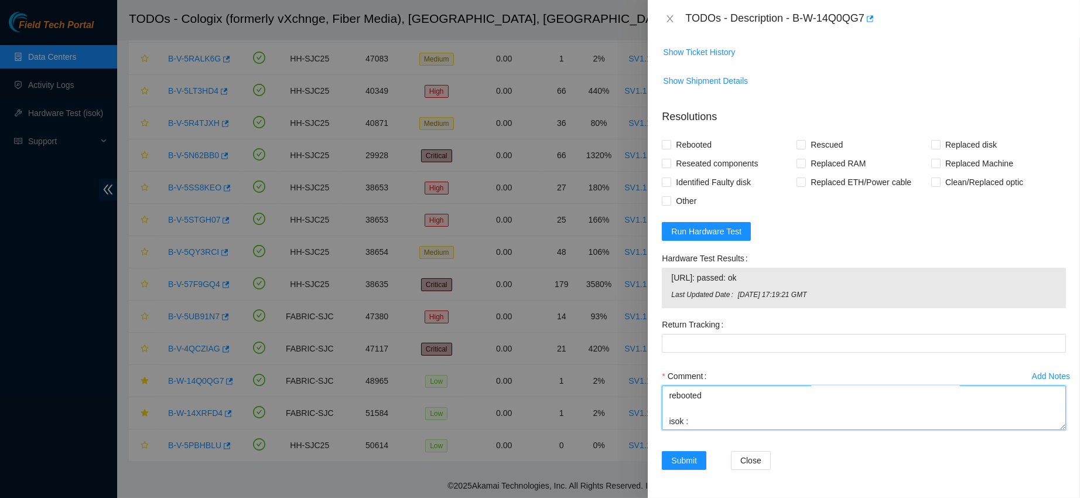
paste textarea "[URL]: passed: ok"
type textarea "contacted nocc to confirm that ticket was safe verified sn on machine powered d…"
click at [674, 149] on span "Rebooted" at bounding box center [693, 144] width 45 height 19
click at [670, 148] on input "Rebooted" at bounding box center [666, 144] width 8 height 8
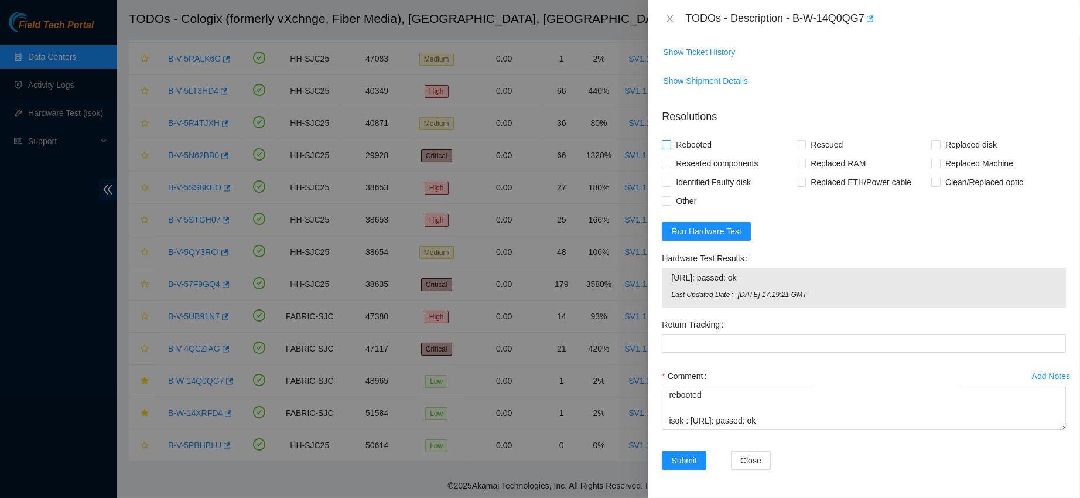
checkbox input "true"
click at [807, 138] on span "Rescued" at bounding box center [827, 144] width 42 height 19
click at [805, 140] on input "Rescued" at bounding box center [801, 144] width 8 height 8
checkbox input "true"
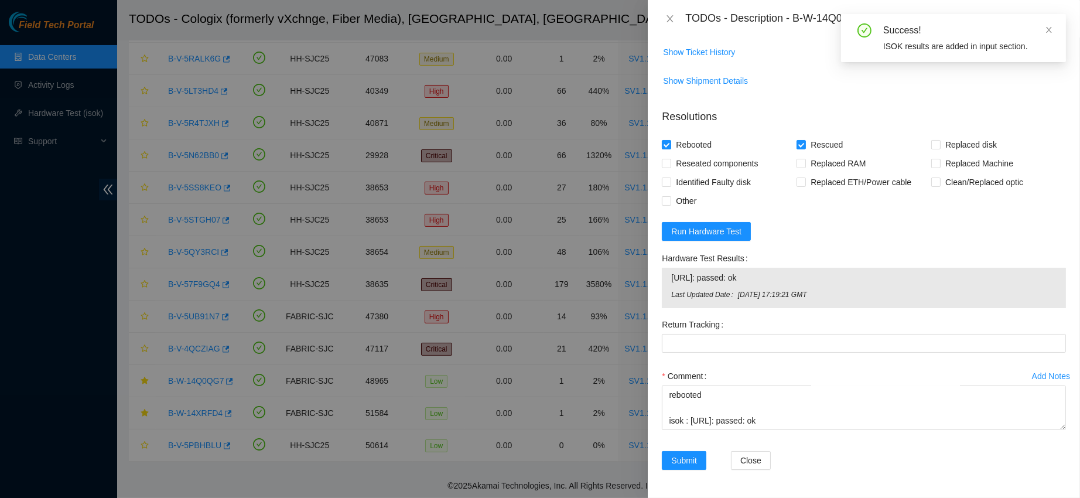
click at [674, 471] on div "Submit" at bounding box center [691, 467] width 69 height 33
click at [688, 459] on span "Submit" at bounding box center [684, 460] width 26 height 13
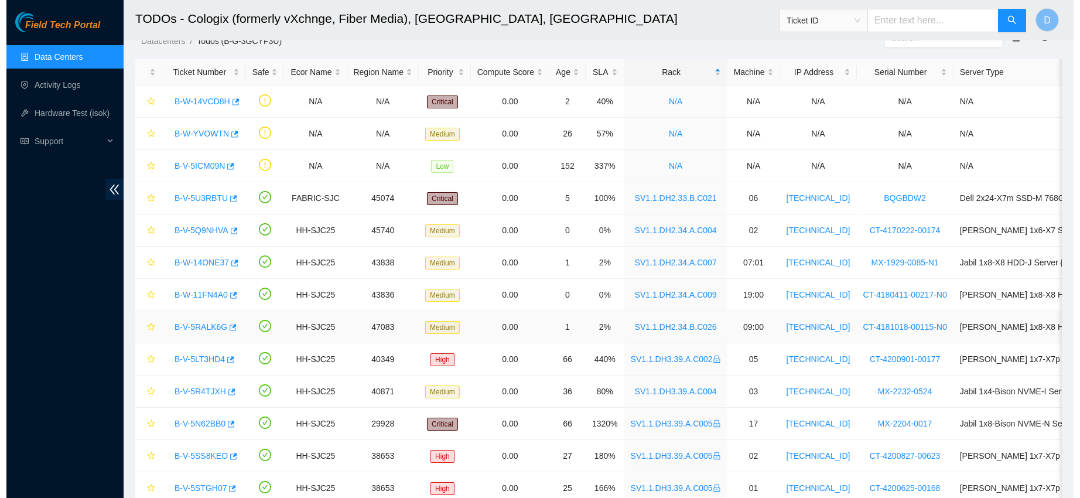
scroll to position [37, 0]
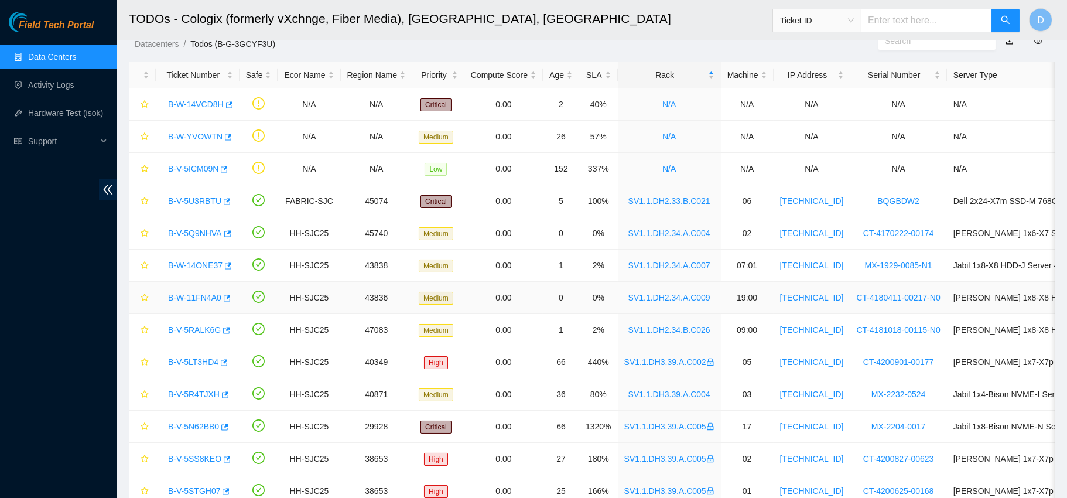
click at [201, 302] on link "B-W-11FN4A0" at bounding box center [194, 297] width 53 height 9
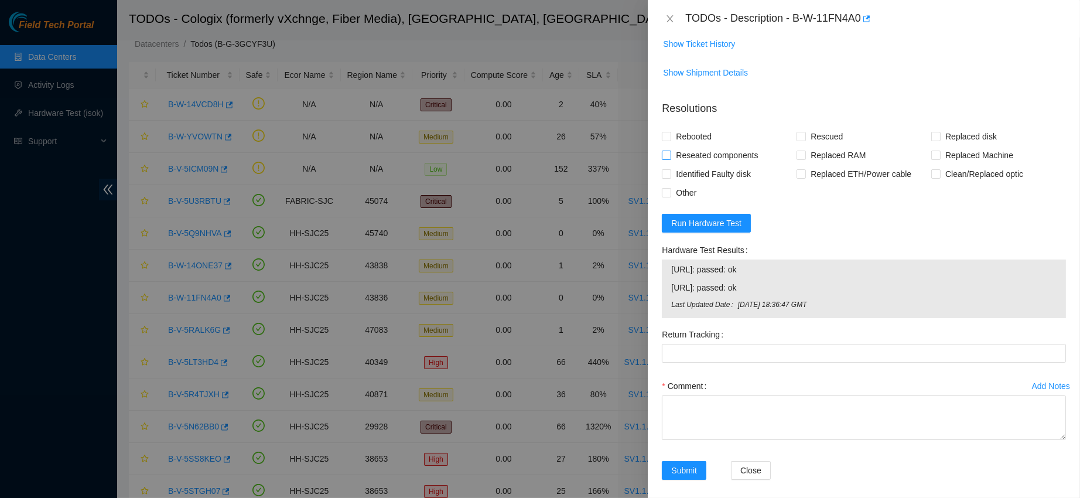
scroll to position [0, 0]
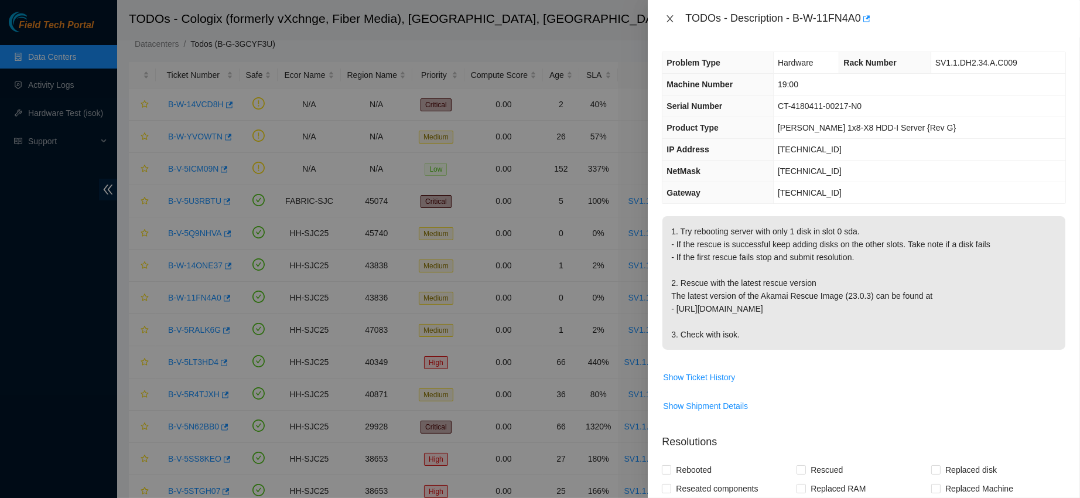
click at [665, 16] on icon "close" at bounding box center [669, 18] width 9 height 9
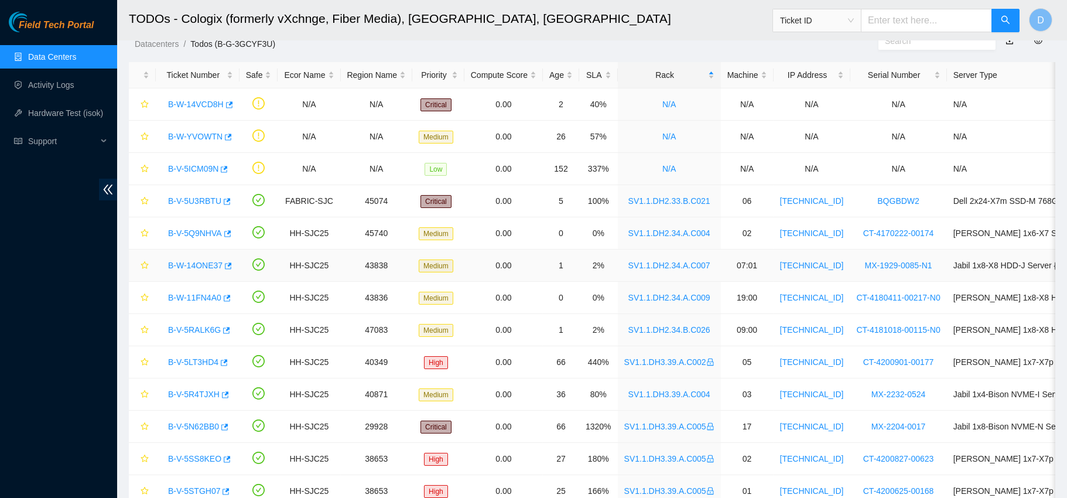
click at [197, 265] on link "B-W-14ONE37" at bounding box center [195, 265] width 54 height 9
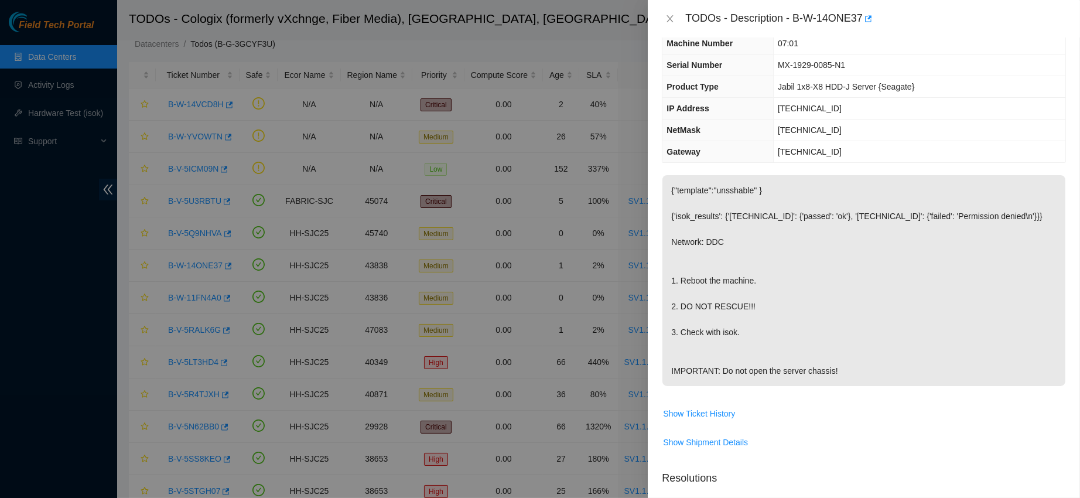
scroll to position [13, 0]
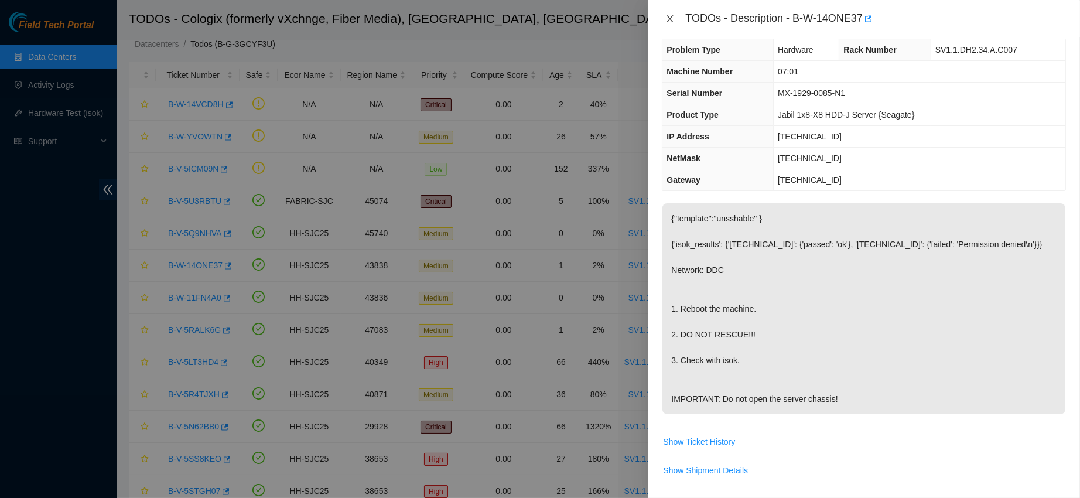
click at [672, 19] on icon "close" at bounding box center [669, 18] width 9 height 9
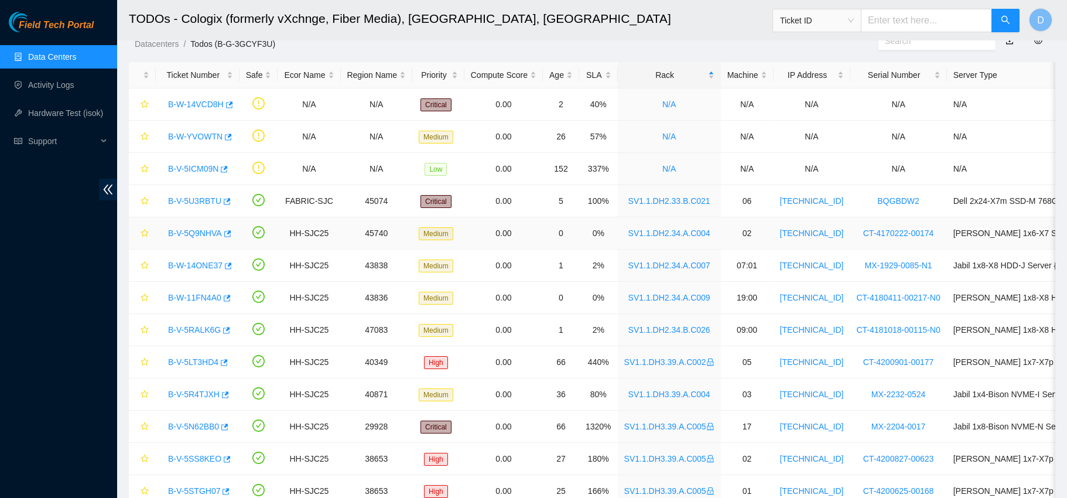
click at [193, 229] on link "B-V-5Q9NHVA" at bounding box center [195, 232] width 54 height 9
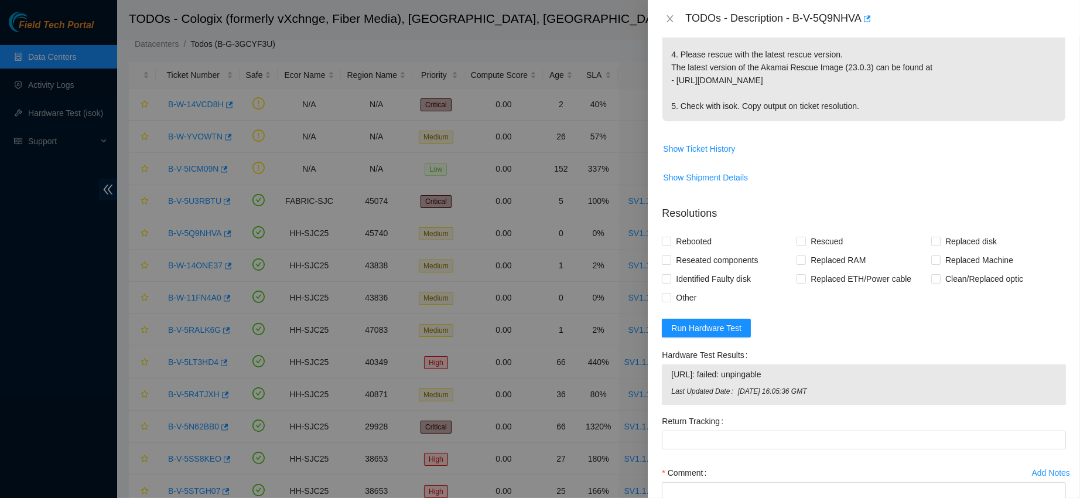
scroll to position [381, 0]
click at [695, 164] on td "Show Ticket History" at bounding box center [864, 155] width 404 height 29
click at [724, 148] on span "Show Ticket History" at bounding box center [699, 151] width 72 height 13
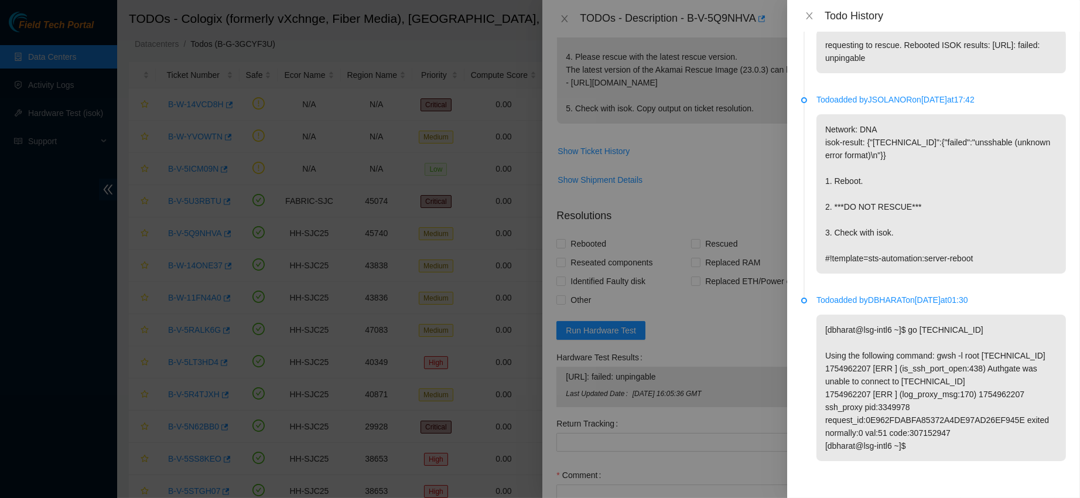
scroll to position [427, 0]
click at [813, 16] on icon "close" at bounding box center [809, 15] width 9 height 9
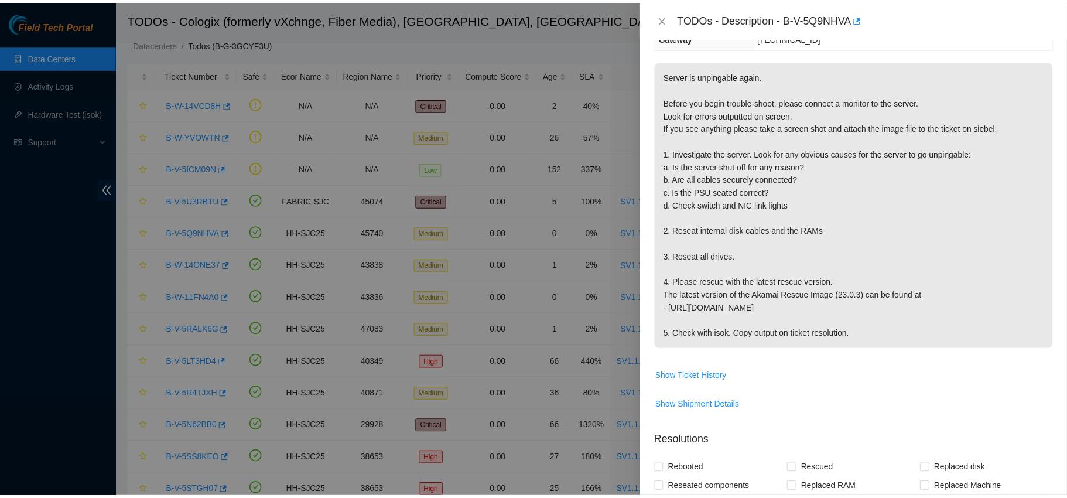
scroll to position [0, 0]
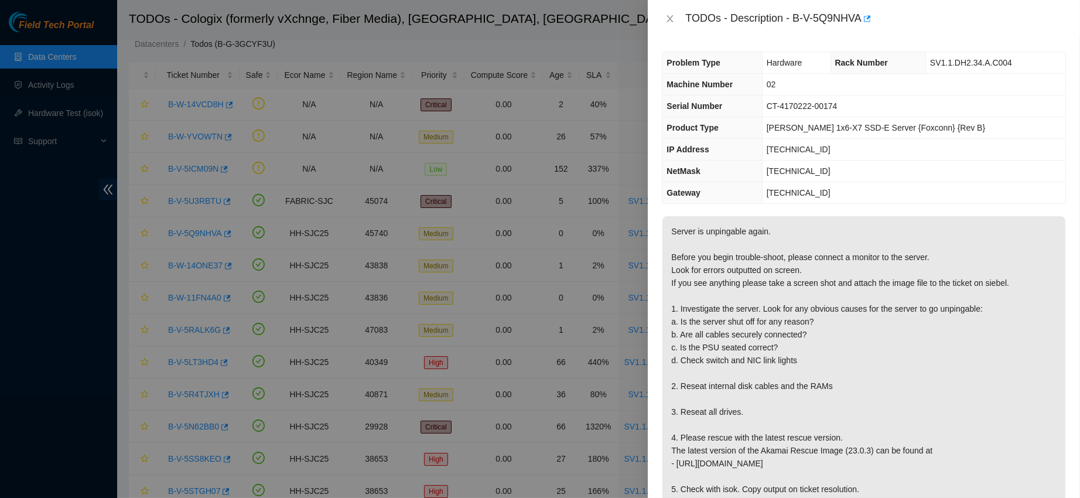
click at [669, 11] on div "TODOs - Description - B-V-5Q9NHVA" at bounding box center [864, 18] width 404 height 19
click at [669, 15] on icon "close" at bounding box center [669, 18] width 9 height 9
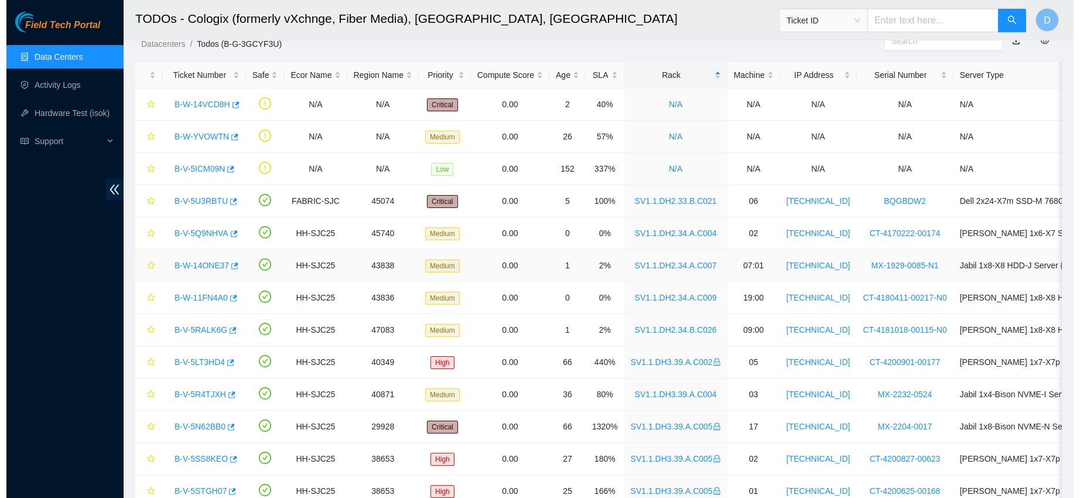
scroll to position [289, 0]
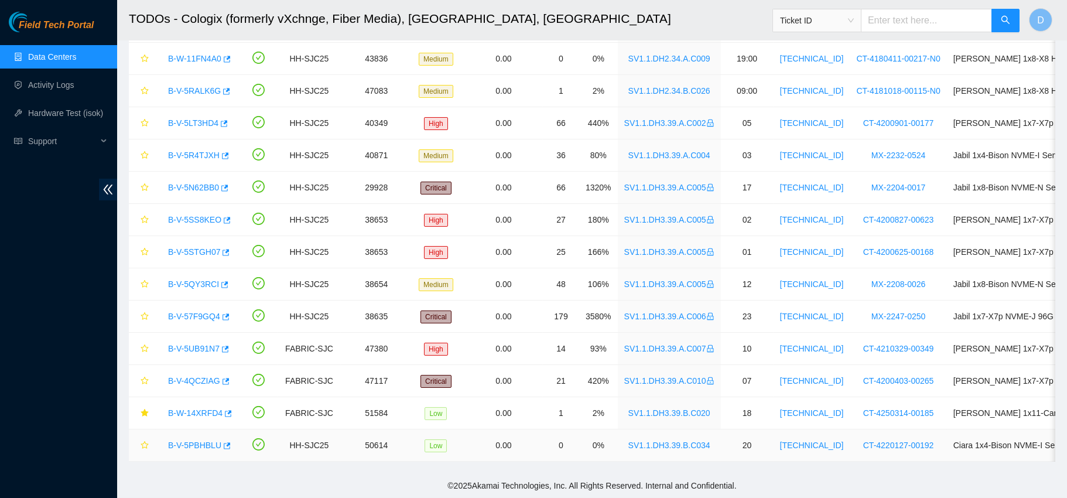
click at [184, 440] on link "B-V-5PBHBLU" at bounding box center [194, 444] width 53 height 9
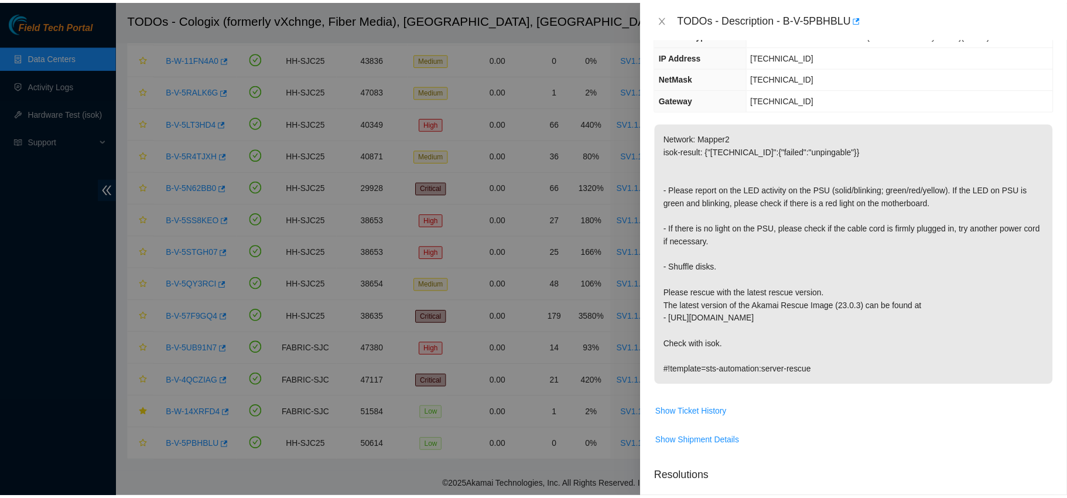
scroll to position [0, 0]
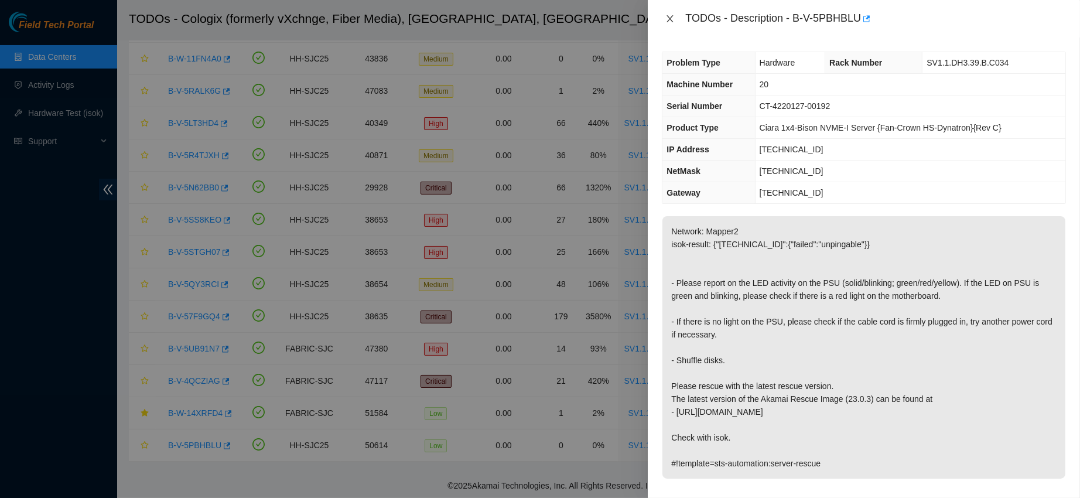
click at [668, 16] on icon "close" at bounding box center [670, 18] width 6 height 7
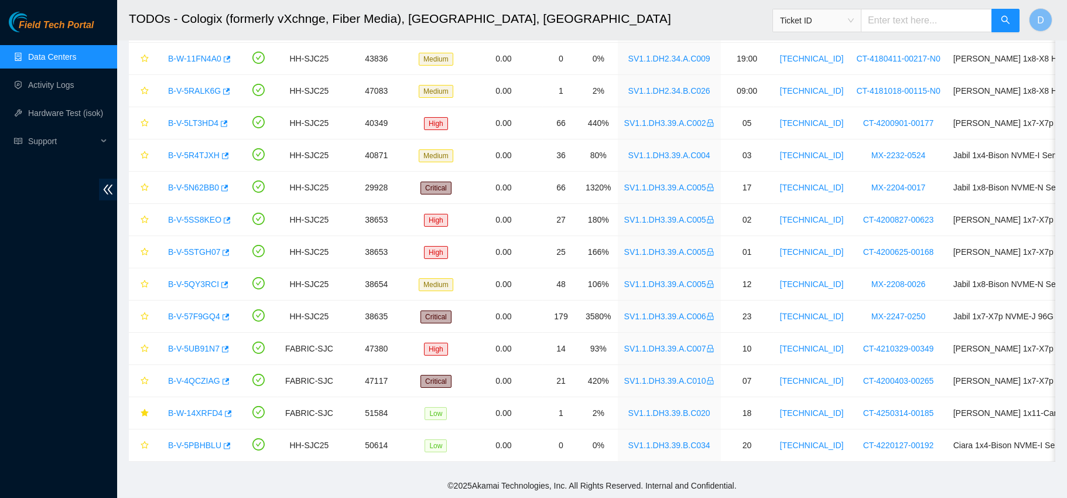
click at [76, 52] on link "Data Centers" at bounding box center [52, 56] width 48 height 9
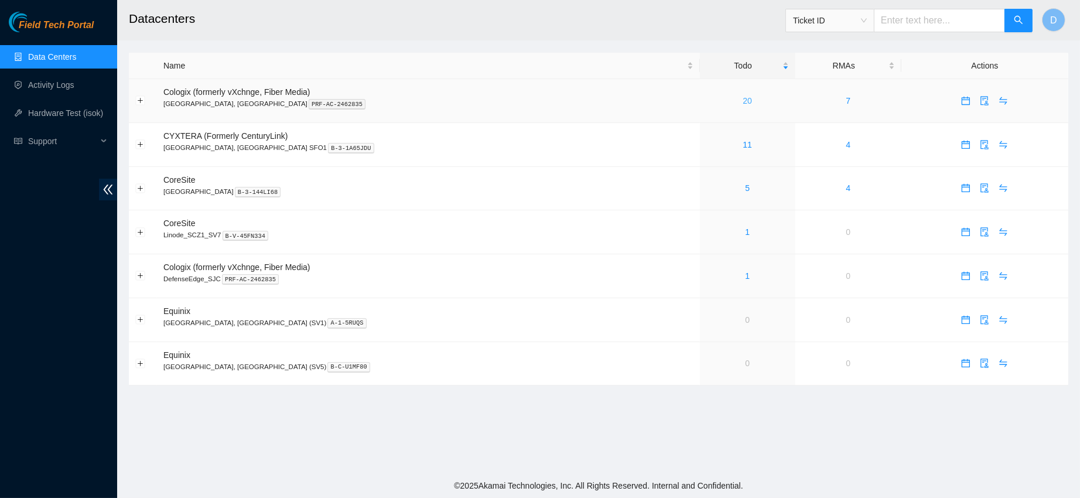
click at [743, 104] on link "20" at bounding box center [747, 100] width 9 height 9
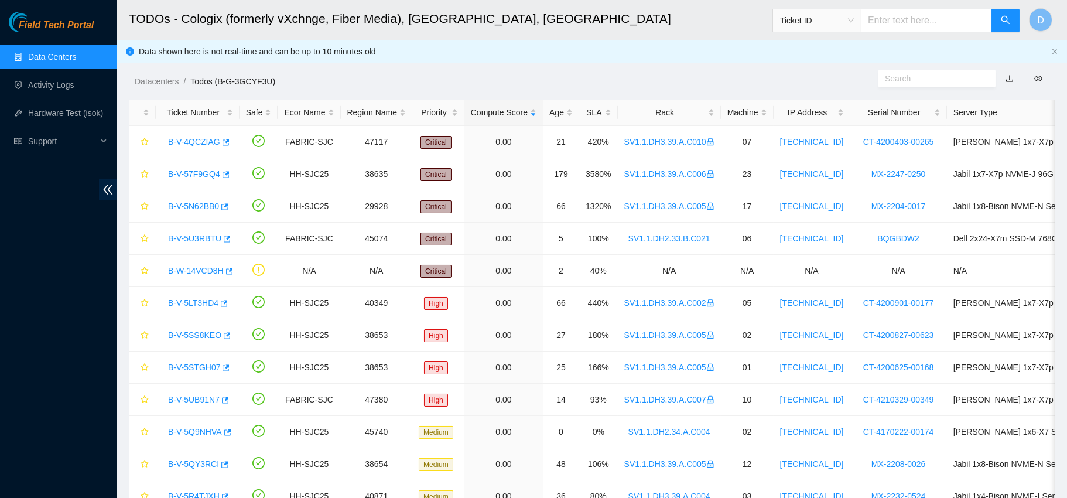
click at [660, 93] on main "TODOs - Cologix (formerly vXchnge, Fiber Media), [GEOGRAPHIC_DATA], [GEOGRAPHIC…" at bounding box center [592, 375] width 950 height 750
click at [658, 97] on main "TODOs - Cologix (formerly vXchnge, Fiber Media), [GEOGRAPHIC_DATA], [GEOGRAPHIC…" at bounding box center [592, 375] width 950 height 750
click at [655, 118] on div "Rack" at bounding box center [669, 112] width 90 height 13
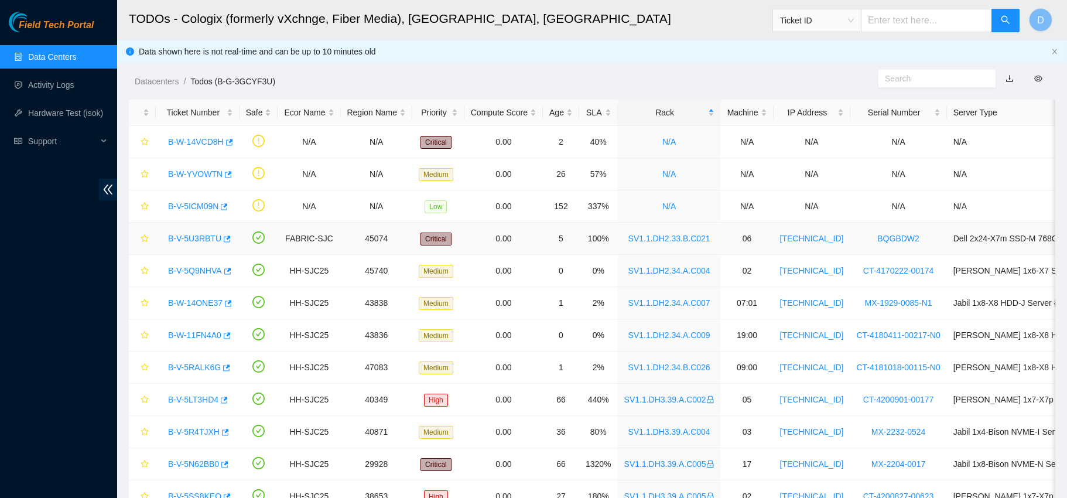
click at [200, 230] on div "B-V-5U3RBTU" at bounding box center [197, 238] width 71 height 19
click at [200, 234] on link "B-V-5U3RBTU" at bounding box center [194, 238] width 53 height 9
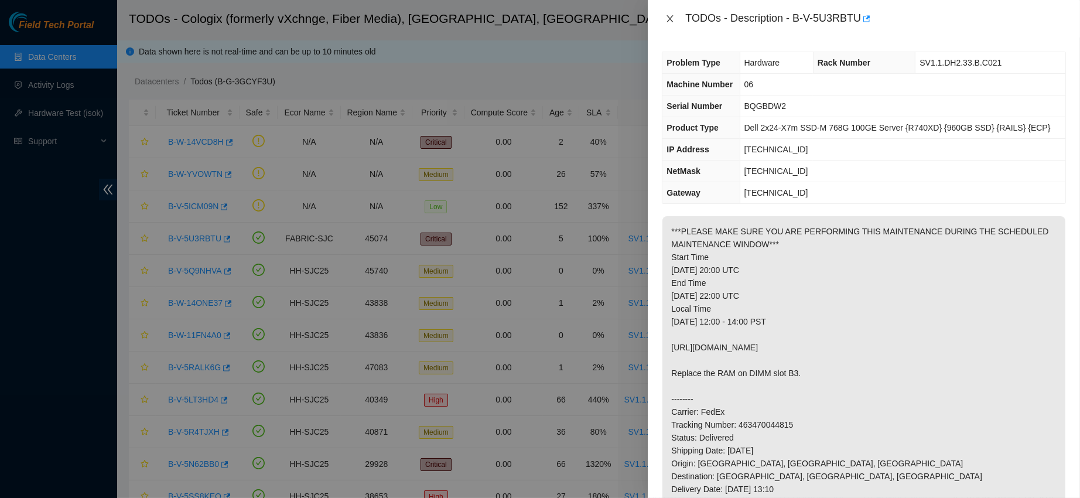
click at [672, 16] on icon "close" at bounding box center [670, 18] width 6 height 7
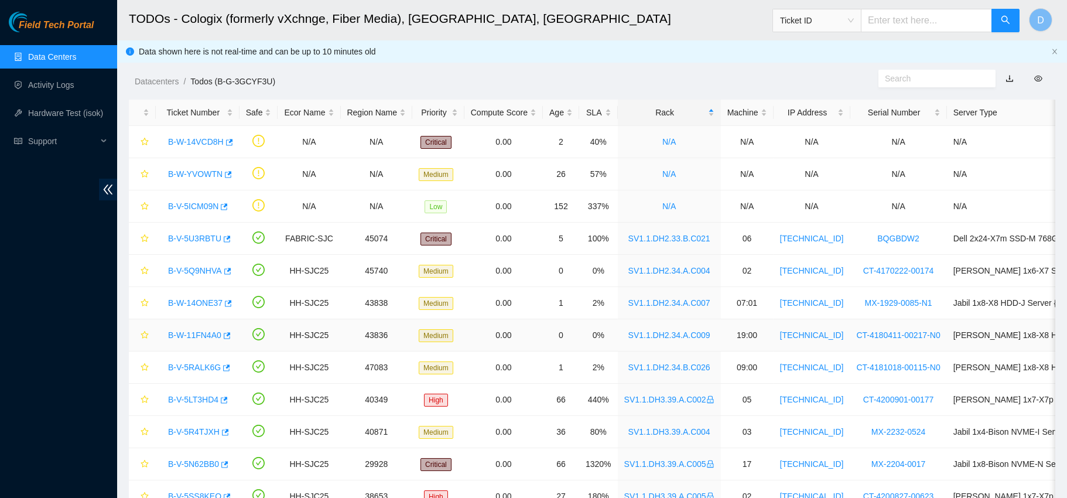
click at [186, 332] on link "B-W-11FN4A0" at bounding box center [194, 334] width 53 height 9
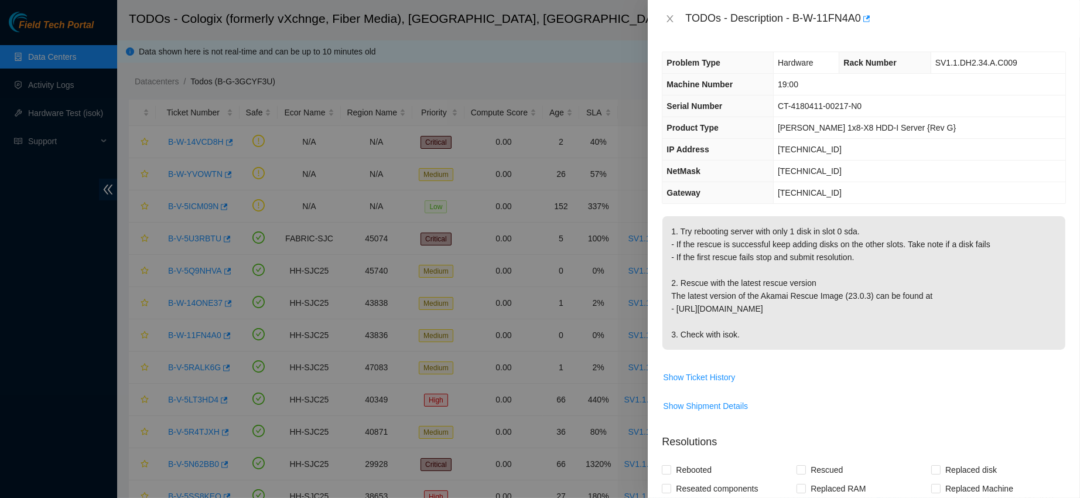
click at [673, 26] on div "TODOs - Description - B-W-11FN4A0" at bounding box center [864, 18] width 404 height 19
click at [667, 29] on div "TODOs - Description - B-W-11FN4A0" at bounding box center [864, 18] width 432 height 37
click at [670, 11] on div "TODOs - Description - B-W-11FN4A0" at bounding box center [864, 18] width 404 height 19
click at [668, 17] on icon "close" at bounding box center [669, 18] width 9 height 9
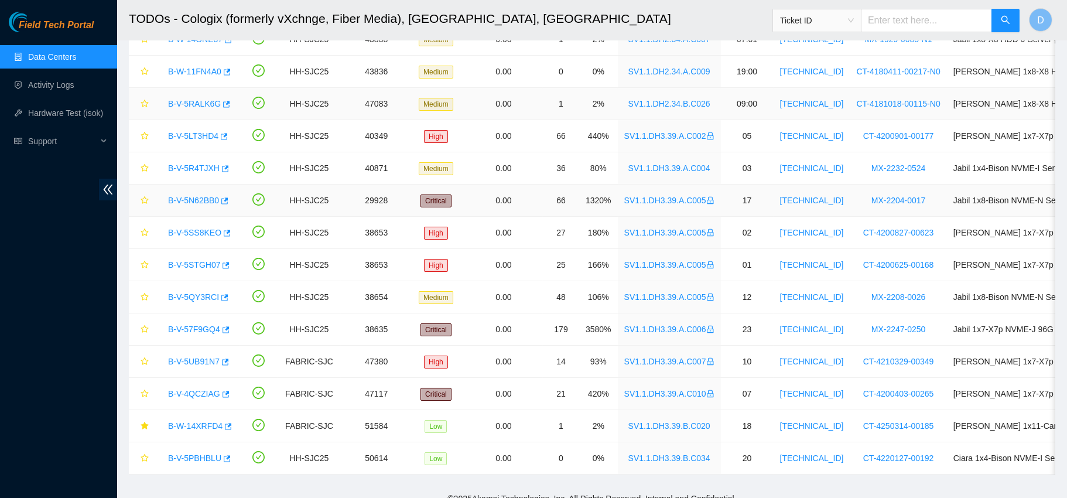
scroll to position [289, 0]
